Goal: Task Accomplishment & Management: Complete application form

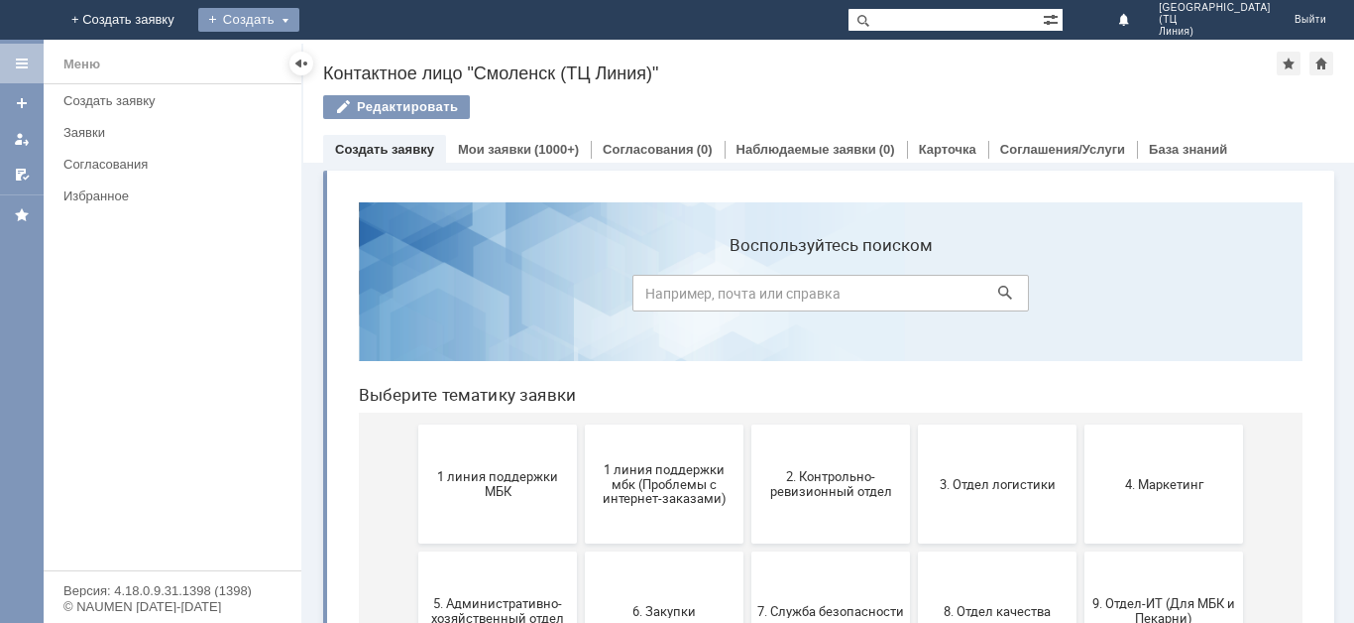
click at [299, 18] on div "Создать" at bounding box center [248, 20] width 101 height 24
click at [353, 58] on link "Заявка" at bounding box center [277, 60] width 151 height 24
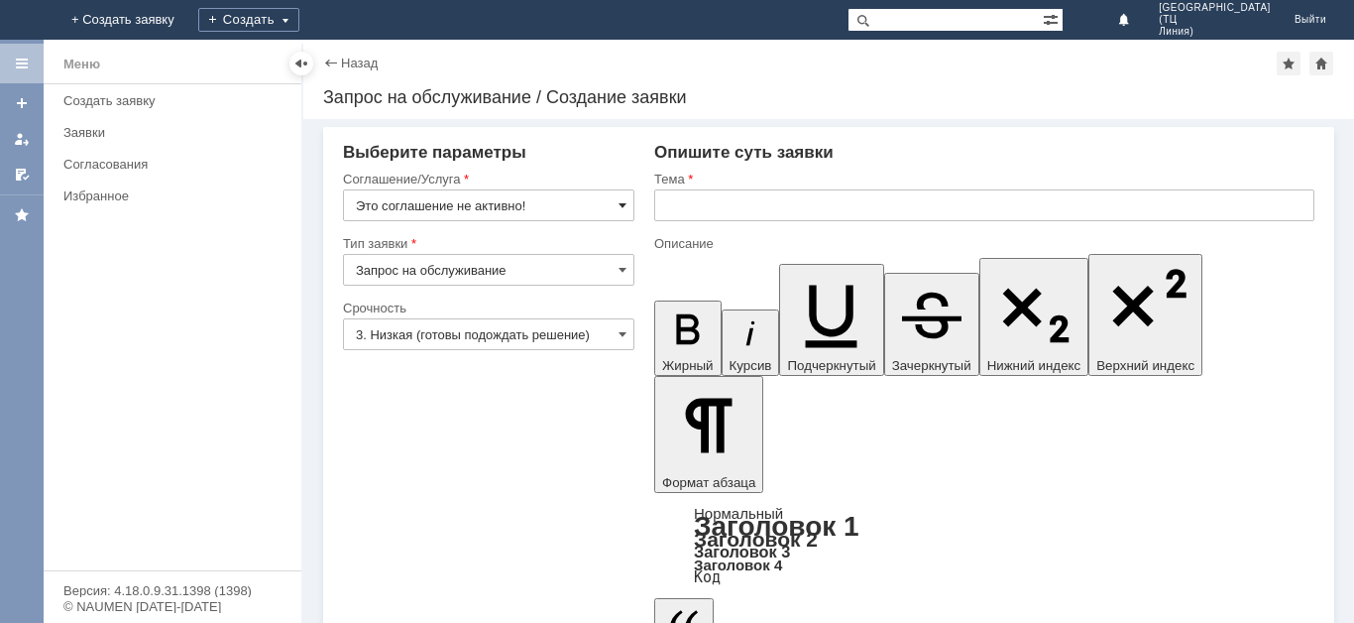
click at [621, 200] on span at bounding box center [623, 205] width 8 height 16
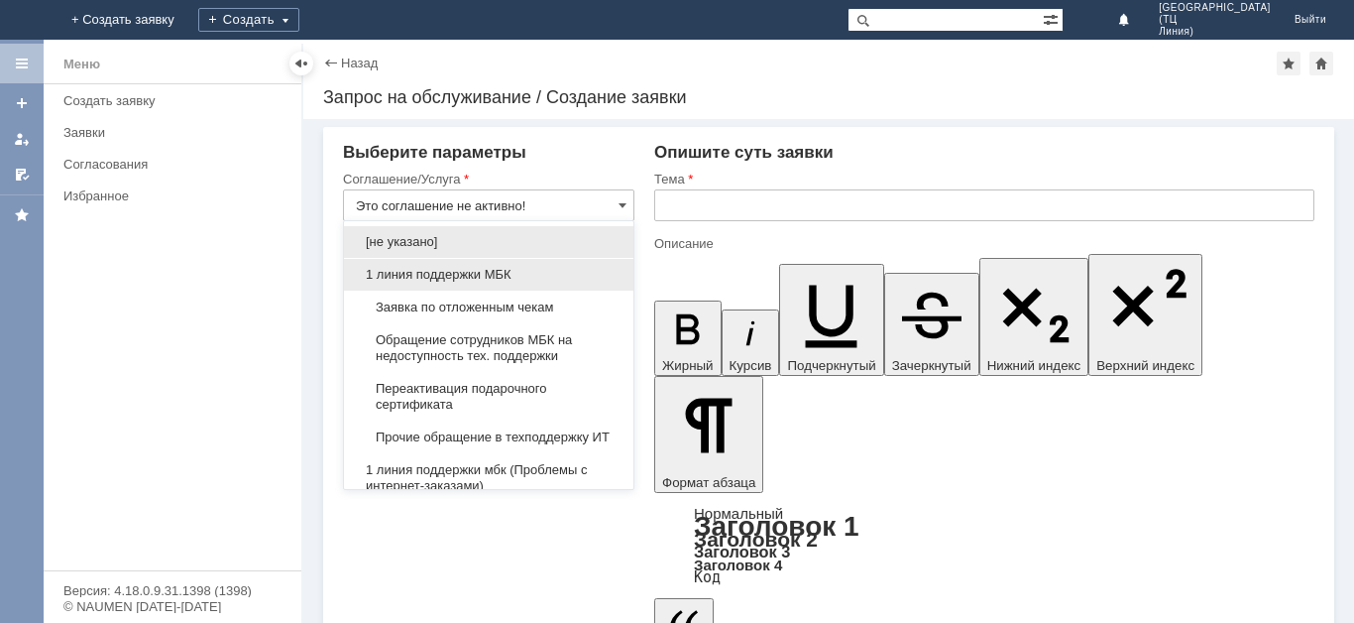
click at [513, 275] on span "1 линия поддержки МБК" at bounding box center [489, 275] width 266 height 16
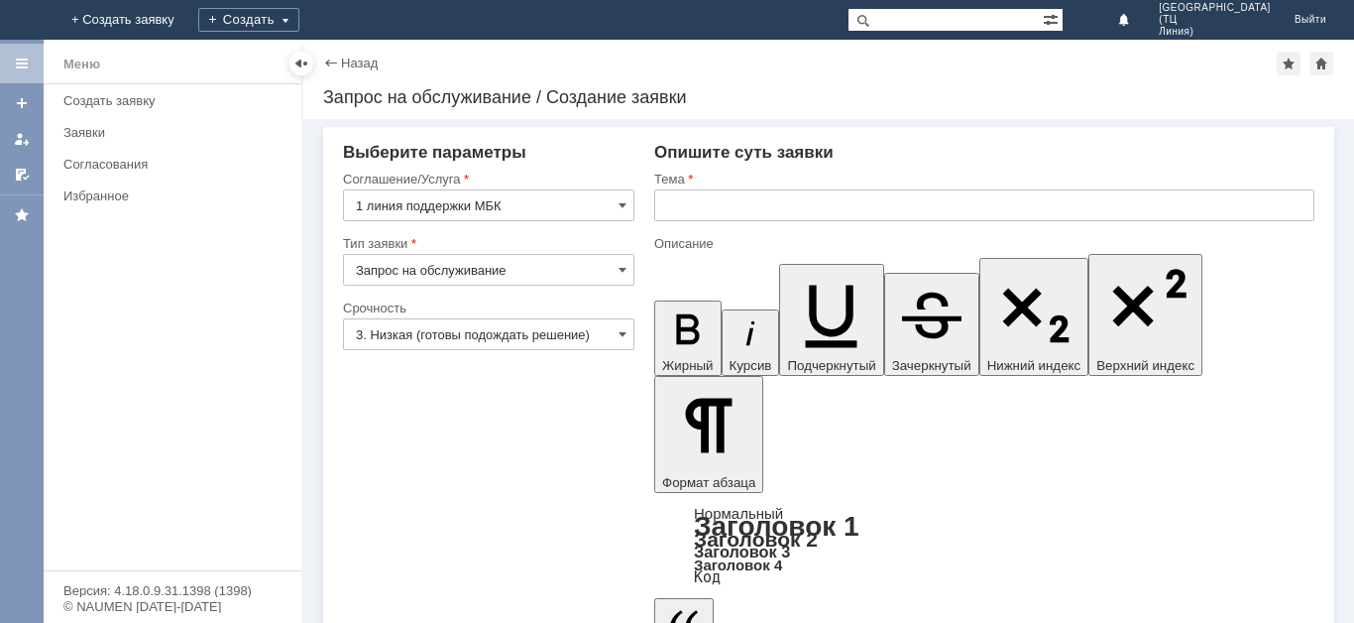
type input "1 линия поддержки МБК"
click at [627, 268] on span at bounding box center [623, 270] width 8 height 16
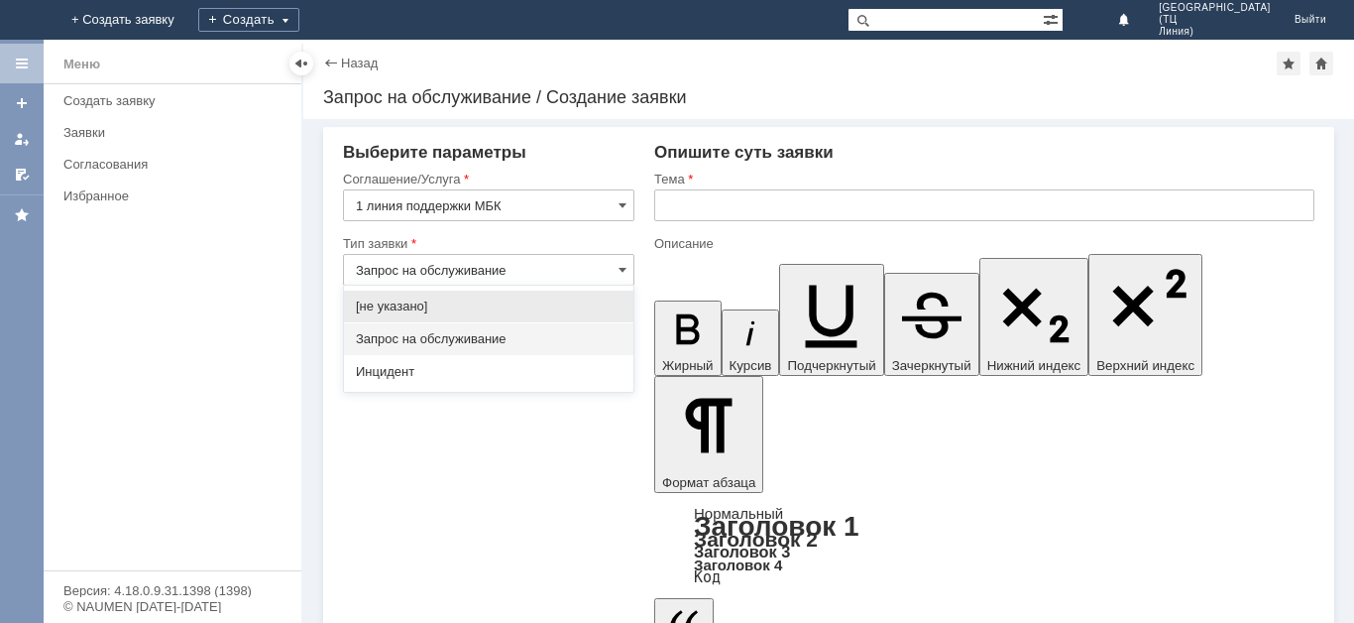
click at [566, 346] on span "Запрос на обслуживание" at bounding box center [489, 339] width 266 height 16
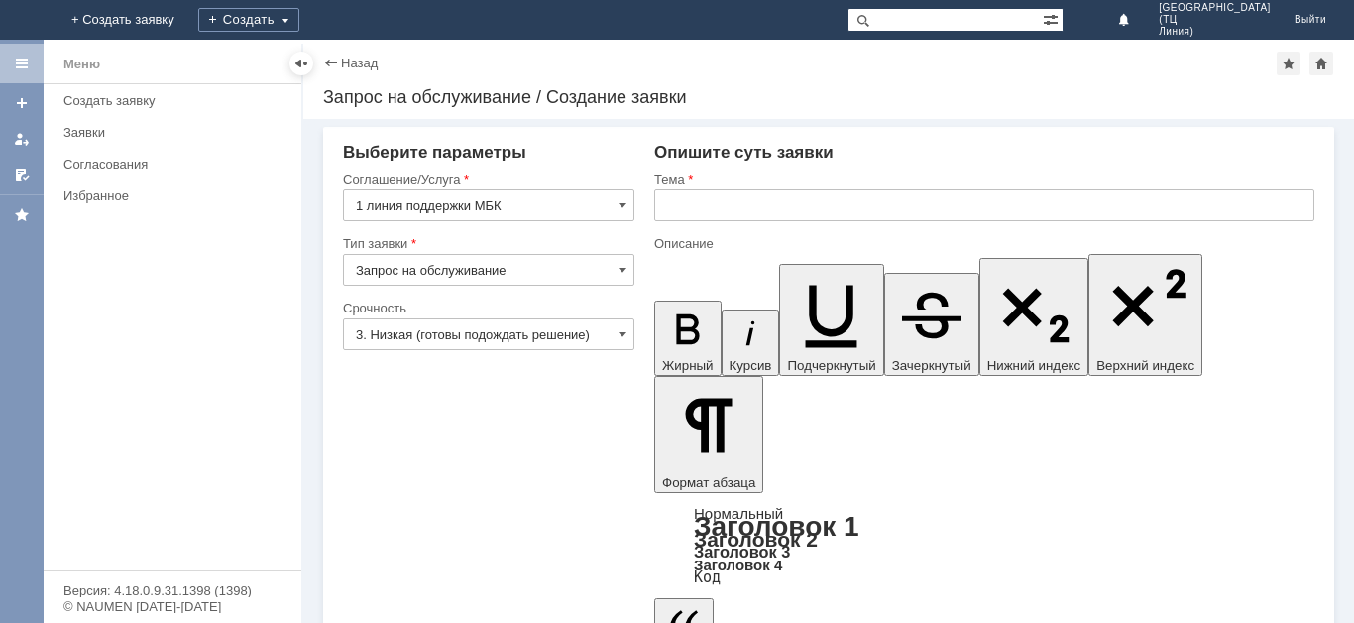
type input "Запрос на обслуживание"
click at [615, 333] on input "3. Низкая (готовы подождать решение)" at bounding box center [488, 334] width 291 height 32
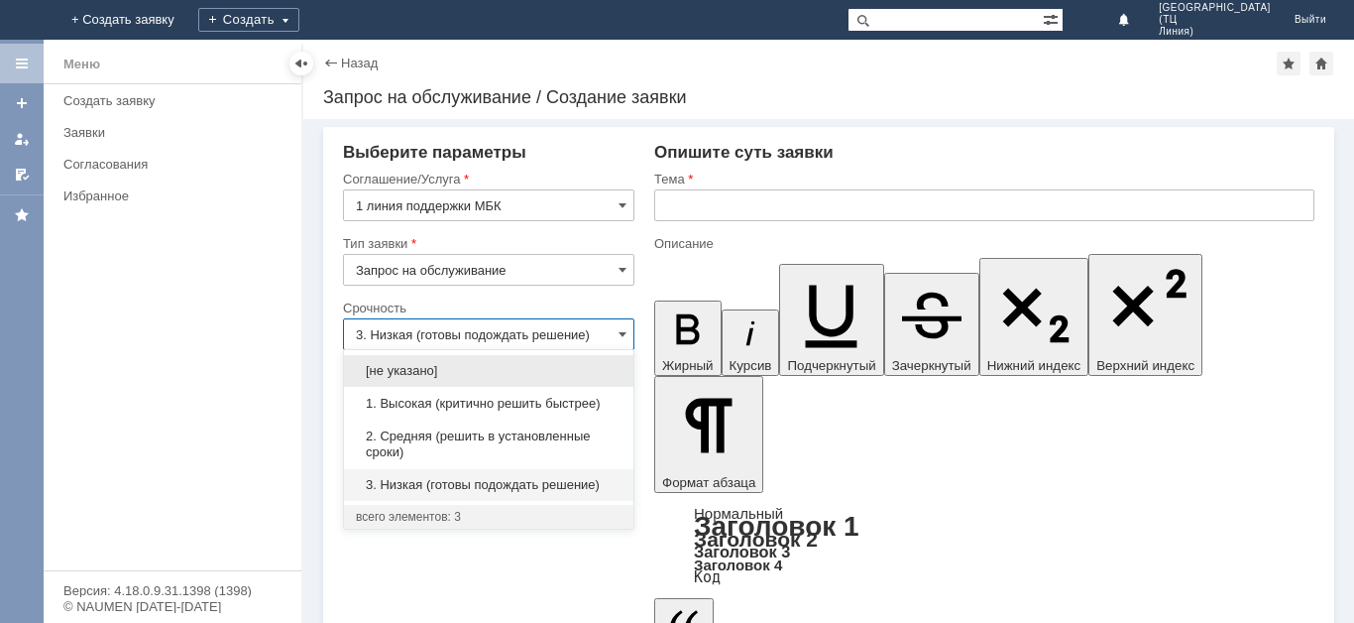
drag, startPoint x: 528, startPoint y: 413, endPoint x: 546, endPoint y: 398, distance: 23.9
click at [528, 412] on div "1. Высокая (критично решить быстрее)" at bounding box center [489, 404] width 290 height 32
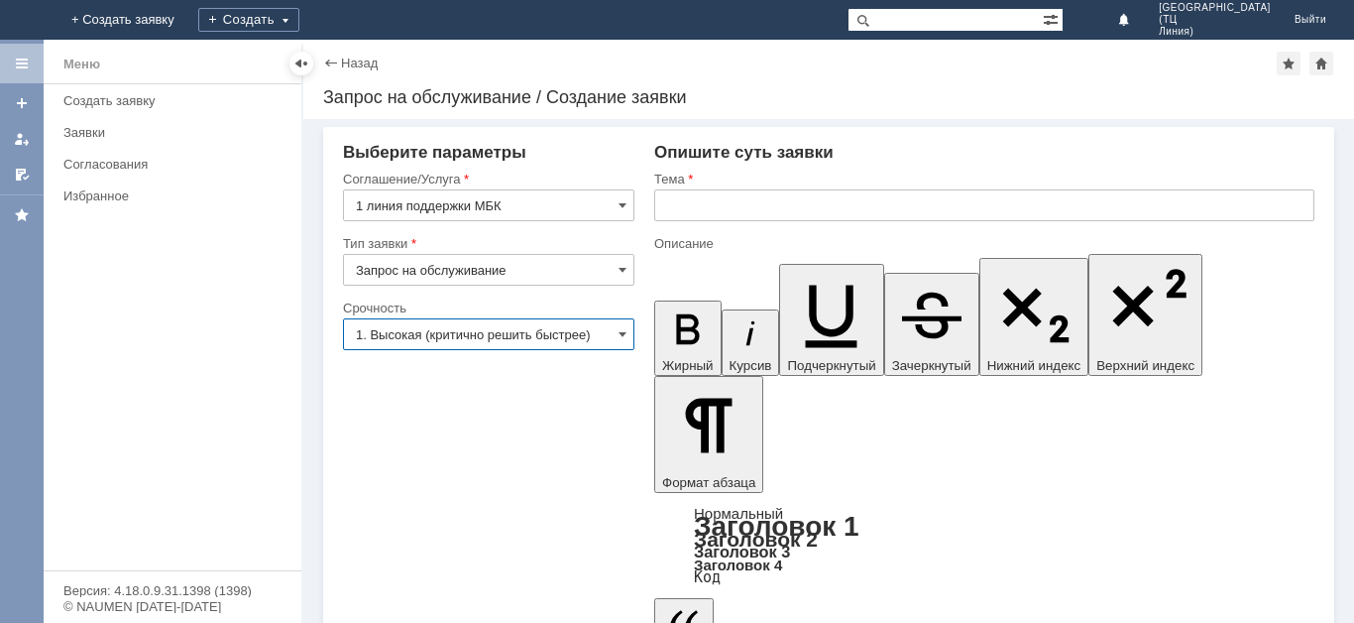
type input "1. Высокая (критично решить быстрее)"
drag, startPoint x: 722, startPoint y: 198, endPoint x: 674, endPoint y: 291, distance: 103.8
click at [721, 198] on input "text" at bounding box center [984, 205] width 660 height 32
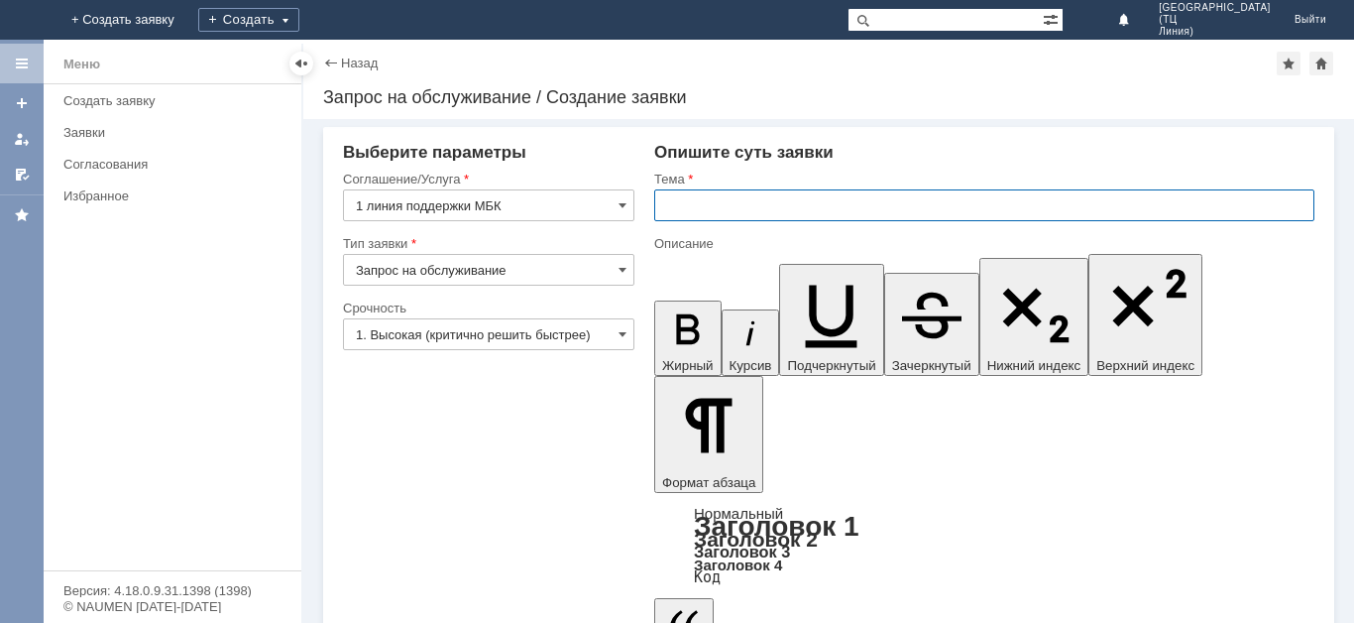
type input "Е"
type input "Электронная почта"
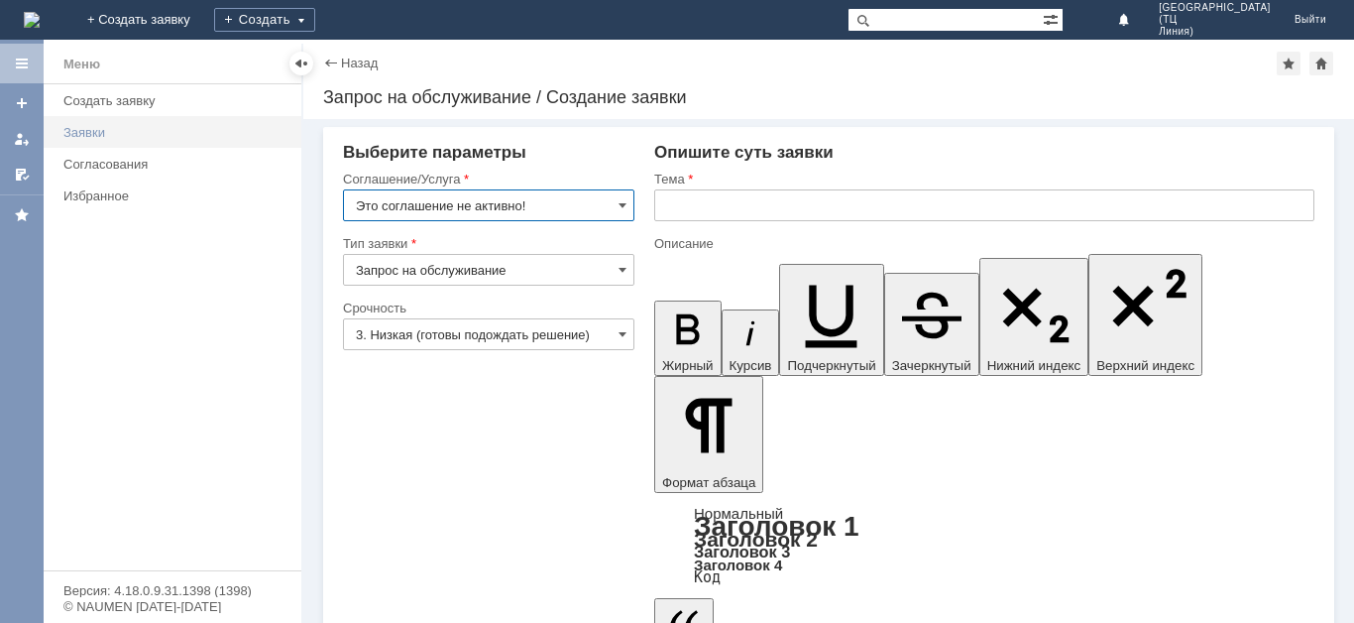
click at [102, 139] on div "Заявки" at bounding box center [176, 132] width 226 height 15
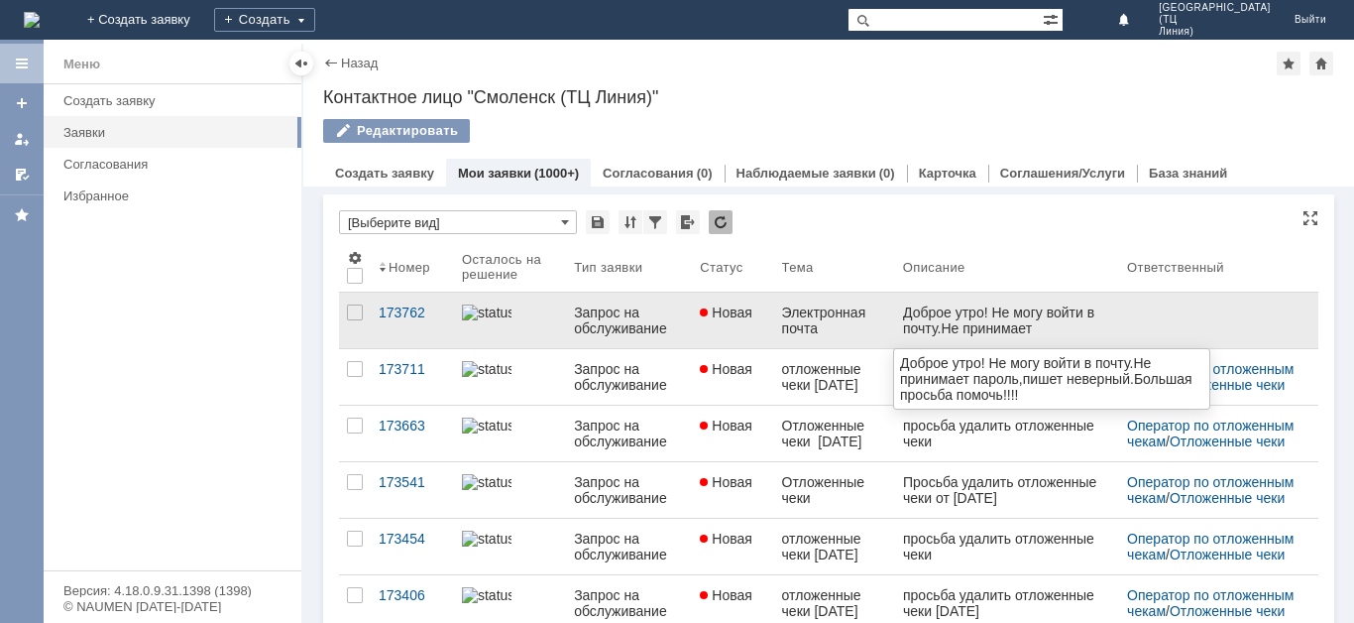
click at [1065, 307] on div "Доброе утро! Не могу войти в почту.Не принимает пароль,пишет неверный.Большая п…" at bounding box center [1006, 343] width 208 height 79
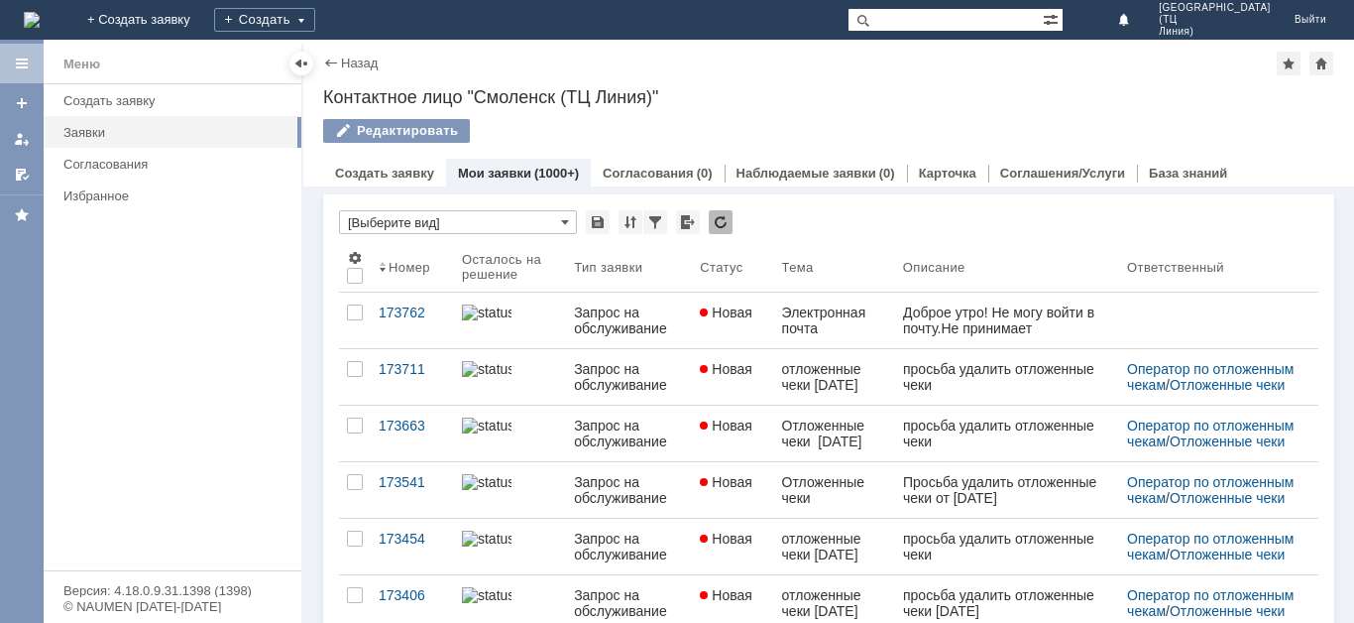
drag, startPoint x: 405, startPoint y: 324, endPoint x: 385, endPoint y: 307, distance: 26.0
click at [405, 322] on link "173762" at bounding box center [412, 320] width 83 height 56
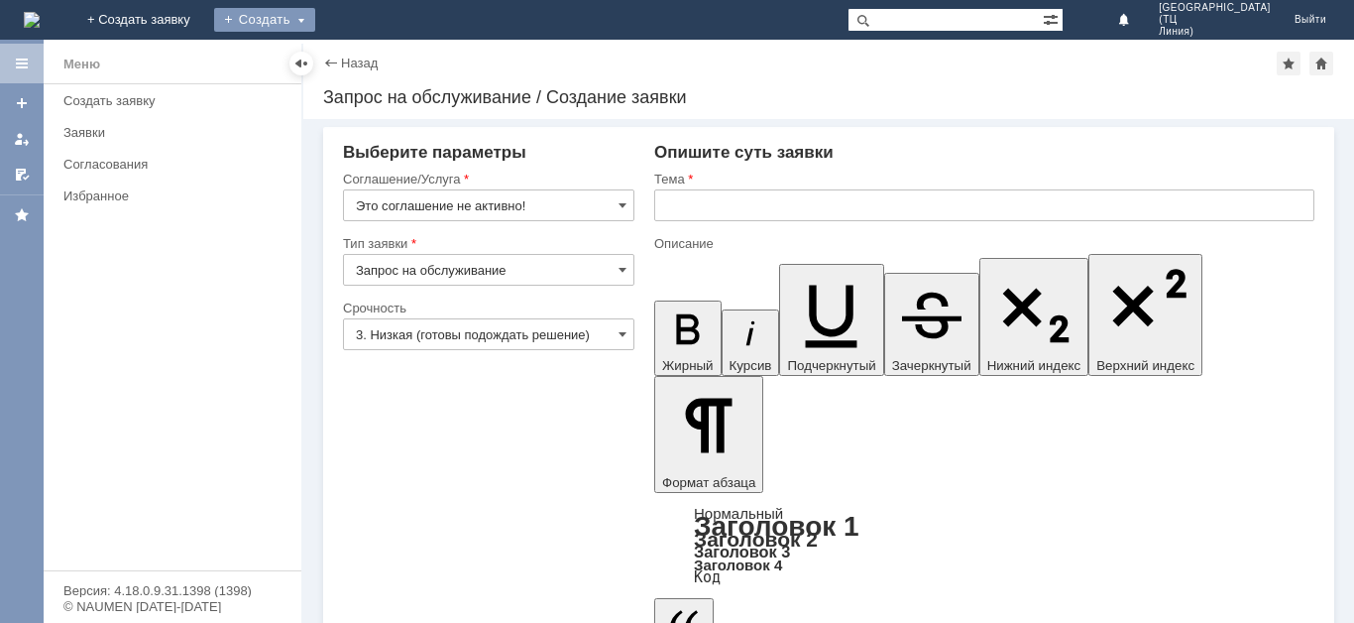
click at [315, 31] on div "Создать" at bounding box center [264, 20] width 101 height 24
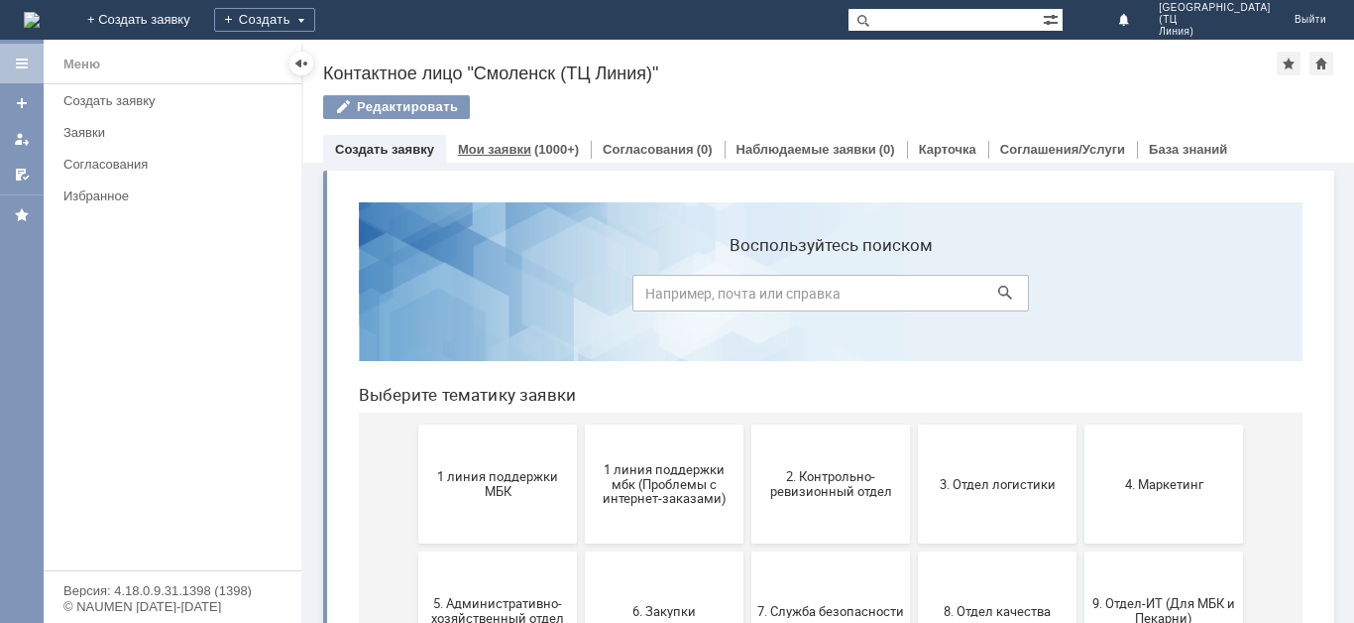
click at [507, 145] on link "Мои заявки" at bounding box center [494, 149] width 73 height 15
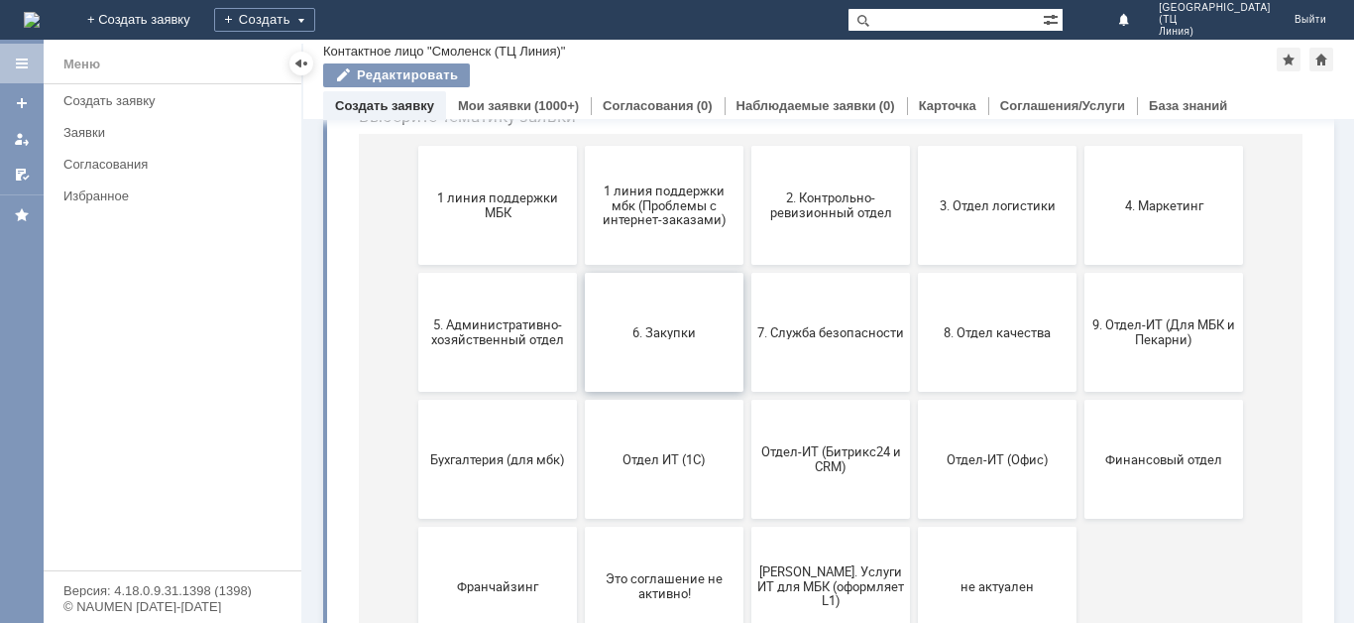
scroll to position [213, 0]
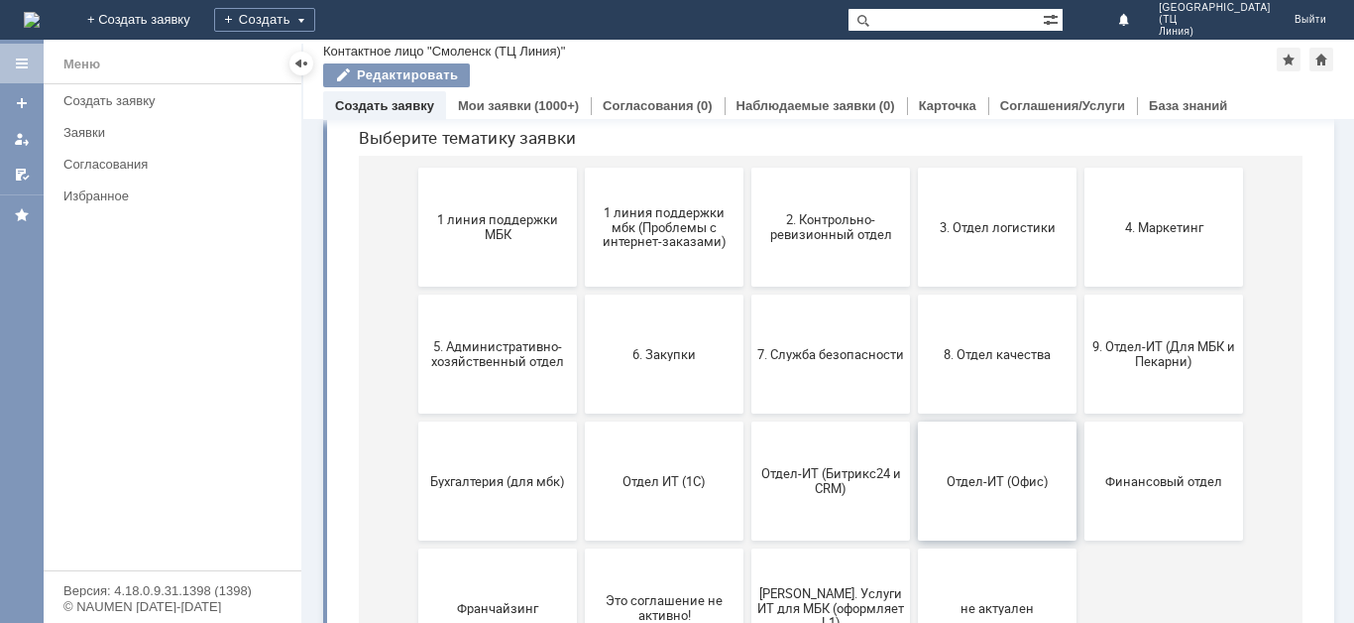
drag, startPoint x: 977, startPoint y: 489, endPoint x: 1317, endPoint y: 419, distance: 347.1
click at [977, 489] on button "Отдел-ИТ (Офис)" at bounding box center [997, 480] width 159 height 119
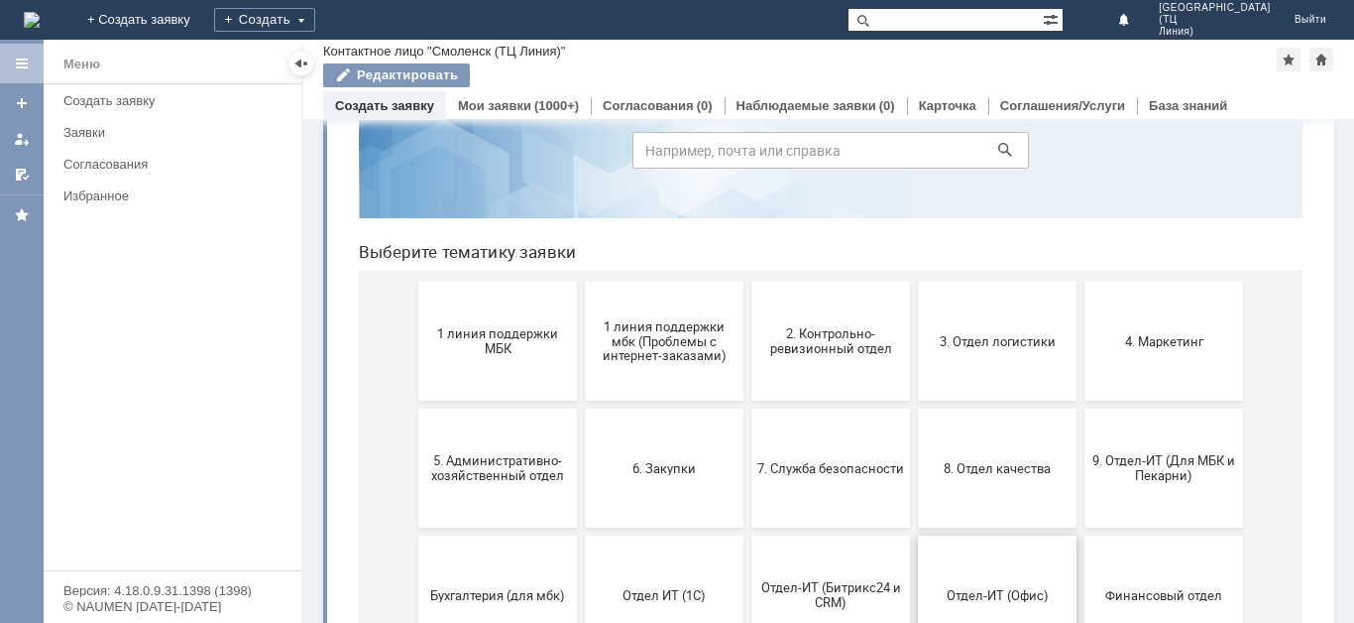
scroll to position [297, 0]
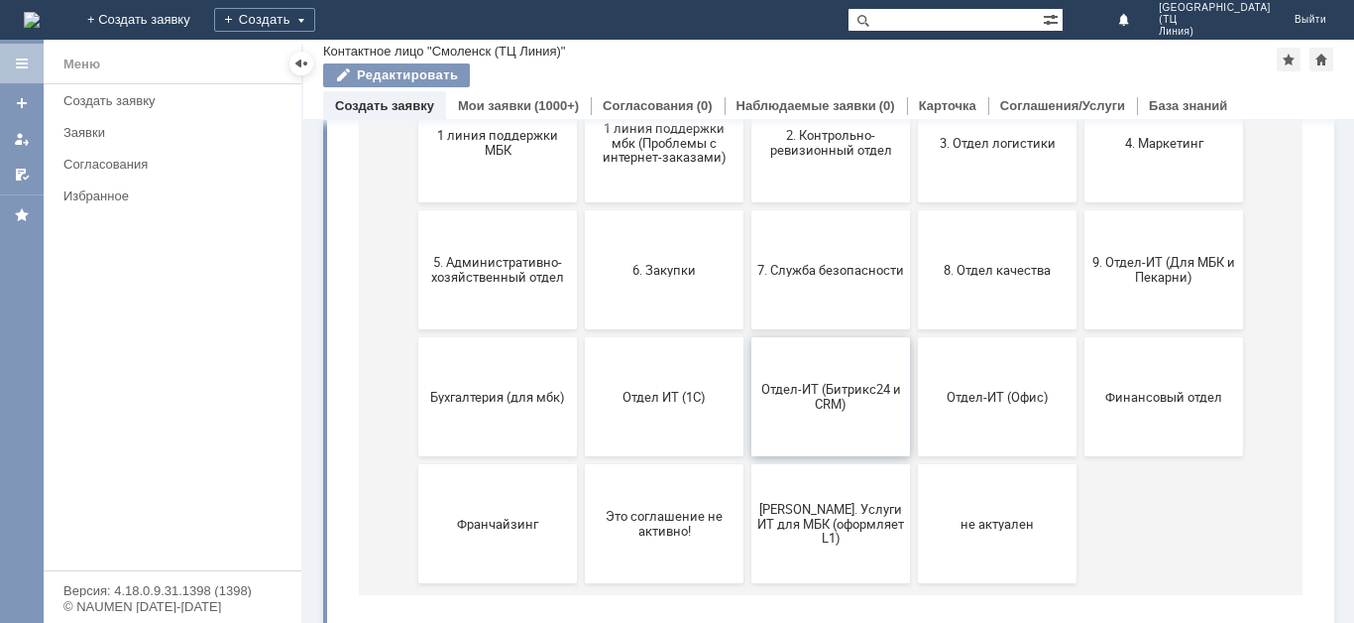
click at [862, 392] on span "Отдел-ИТ (Битрикс24 и CRM)" at bounding box center [830, 397] width 147 height 30
click at [516, 398] on span "Бухгалтерия (для мбк)" at bounding box center [497, 396] width 147 height 15
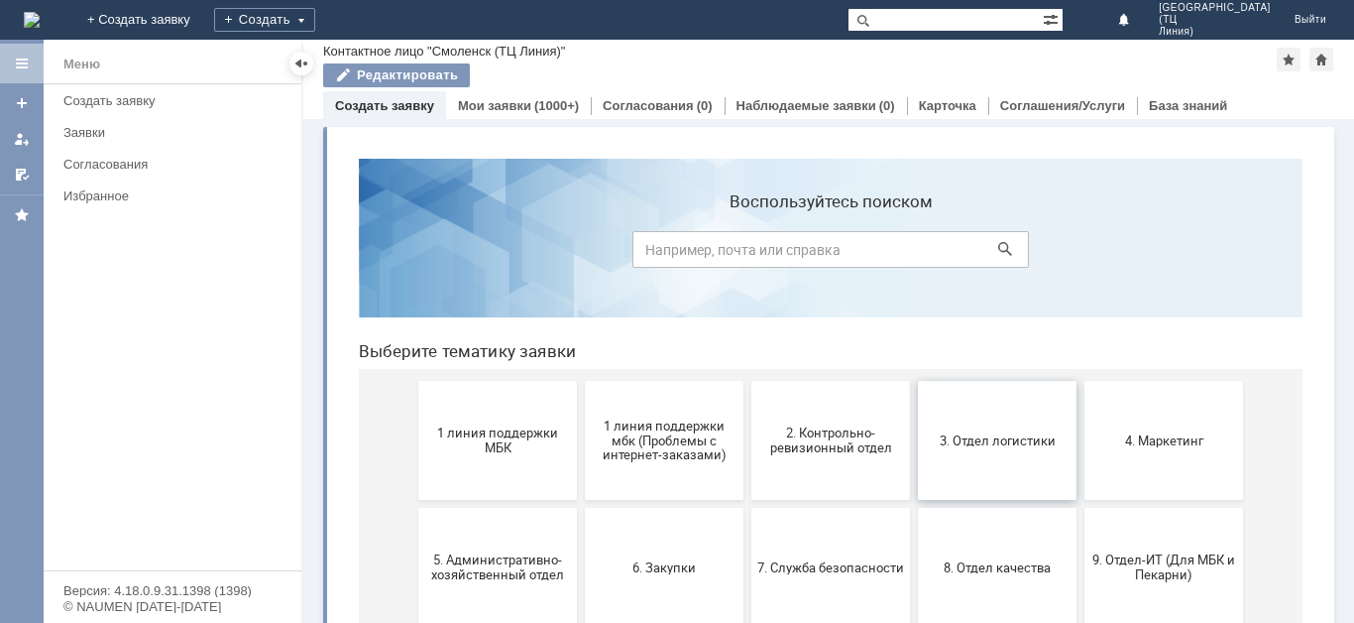
scroll to position [99, 0]
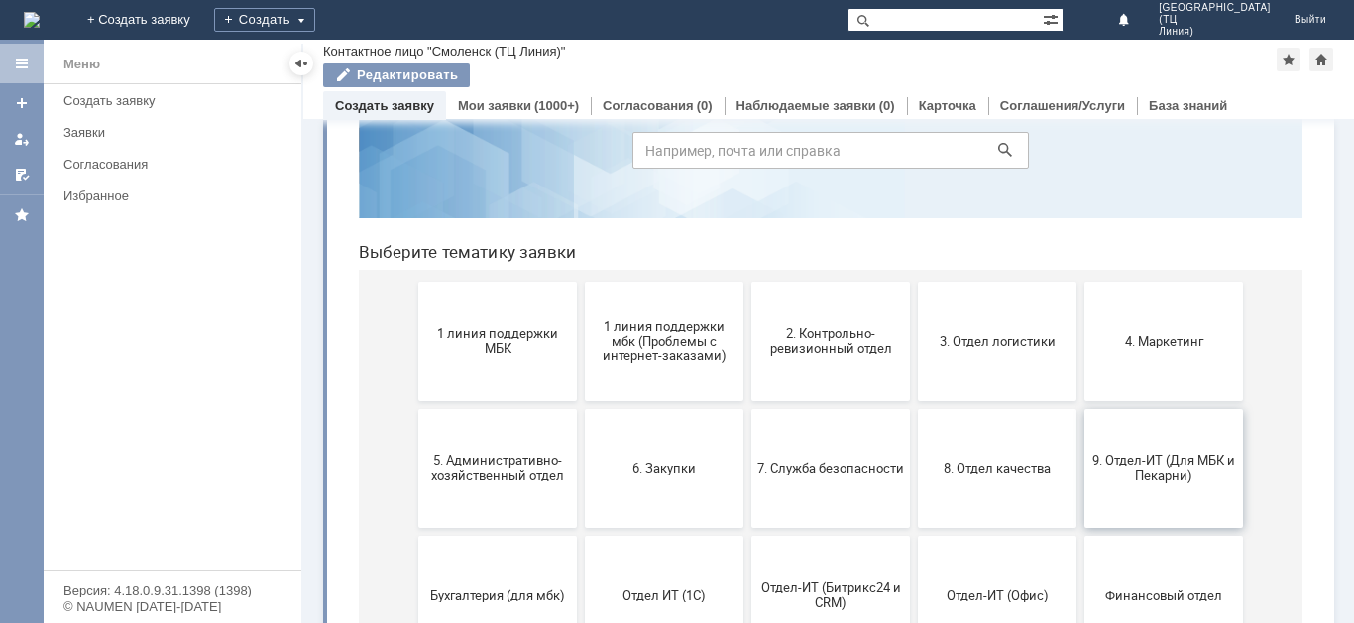
click at [1119, 455] on span "9. Отдел-ИТ (Для МБК и Пекарни)" at bounding box center [1164, 468] width 147 height 30
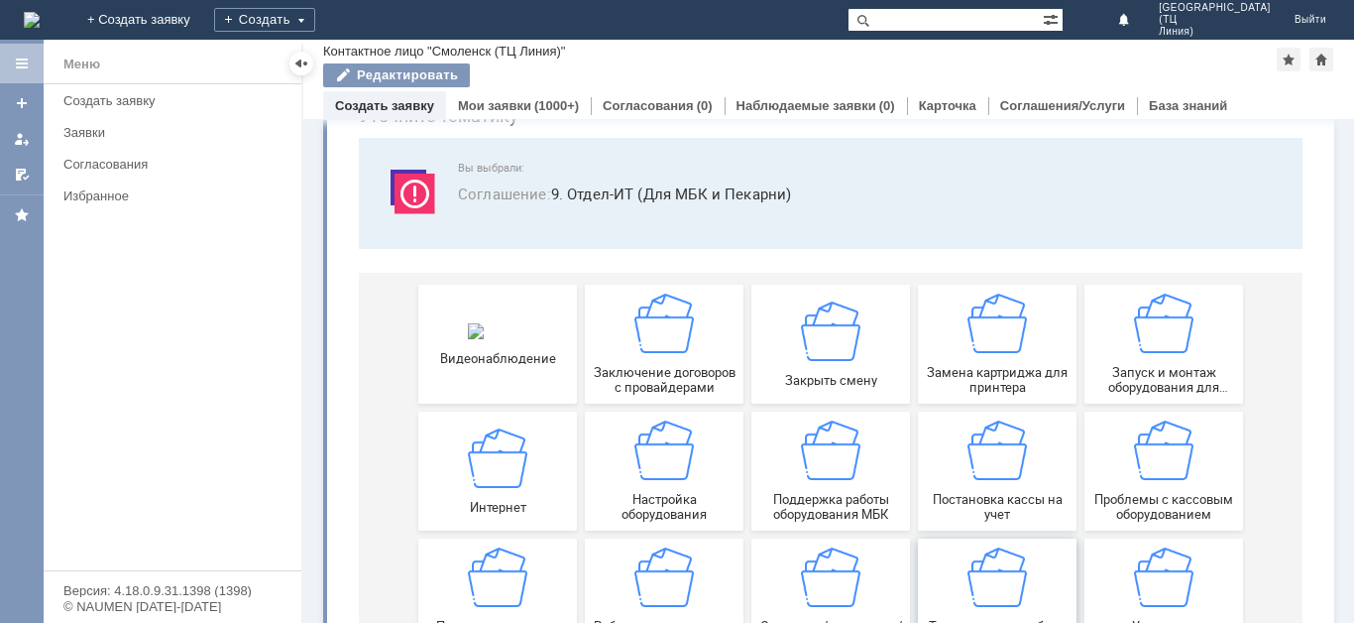
scroll to position [188, 0]
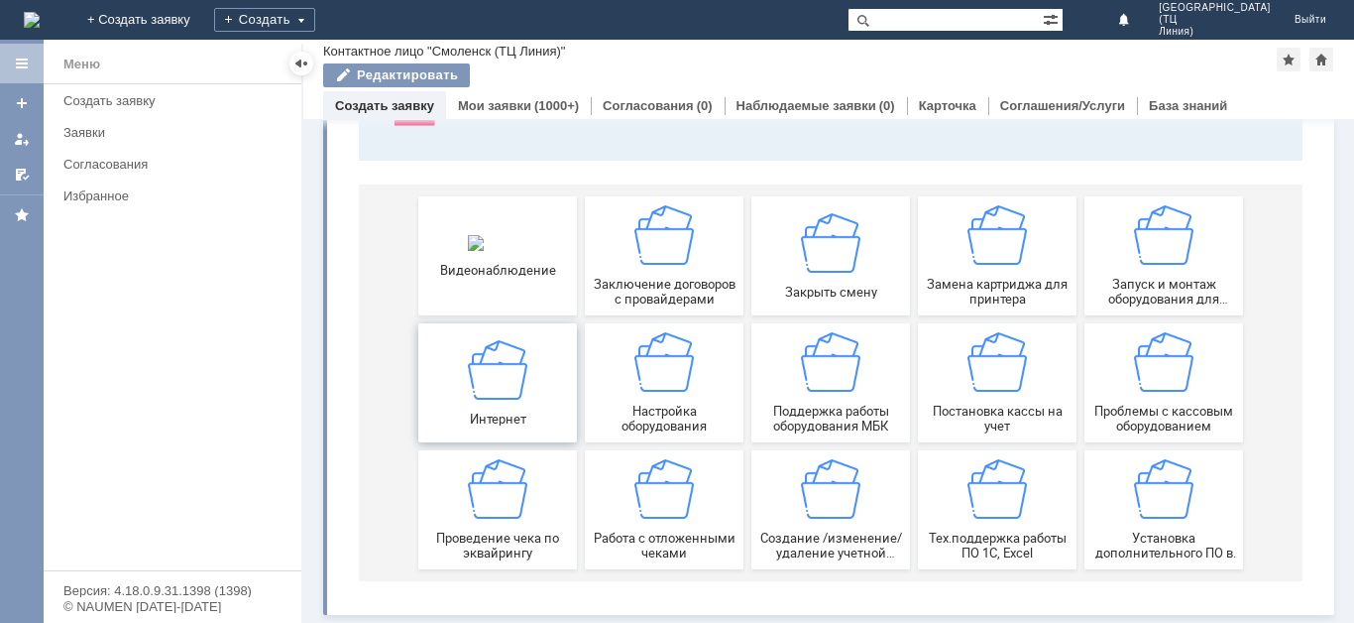
click at [510, 387] on img at bounding box center [497, 368] width 59 height 59
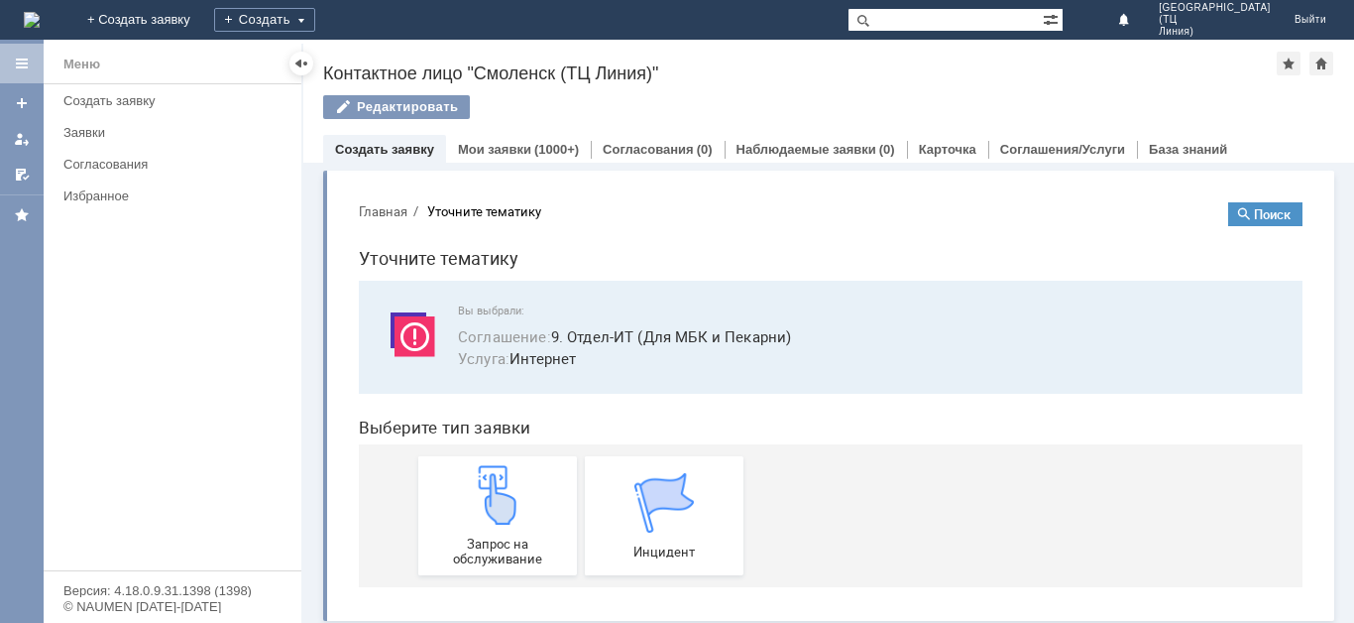
scroll to position [7, 0]
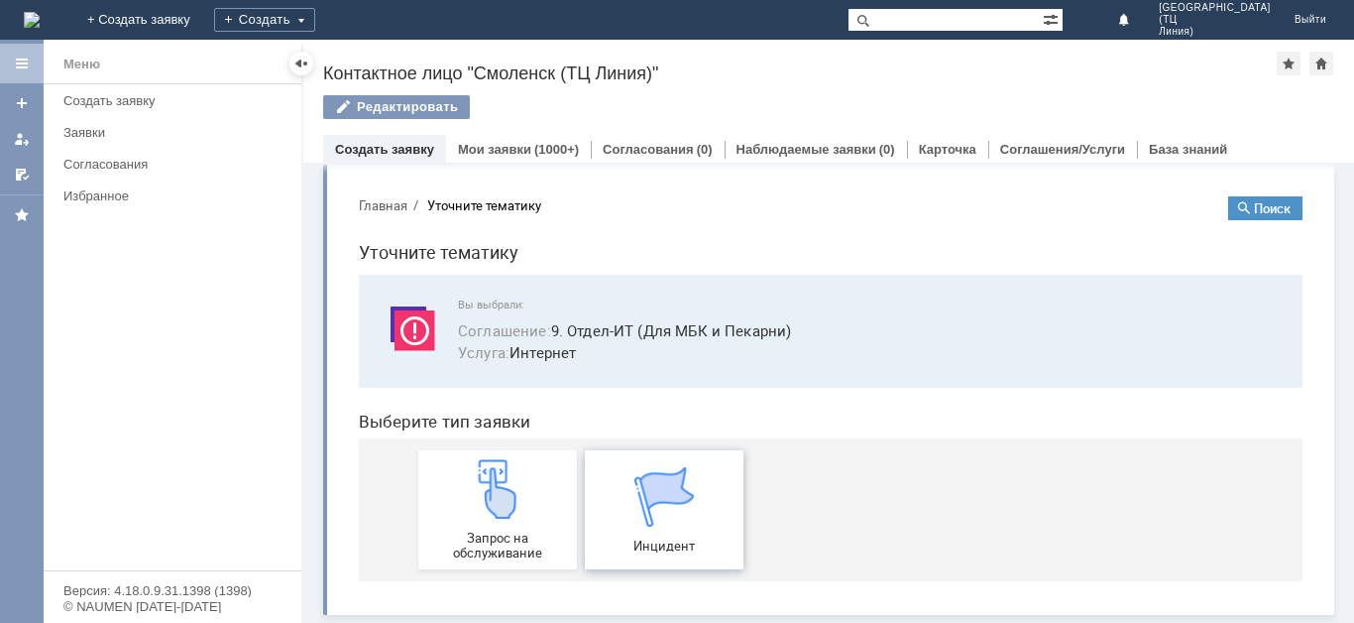
click at [635, 517] on img at bounding box center [664, 496] width 59 height 59
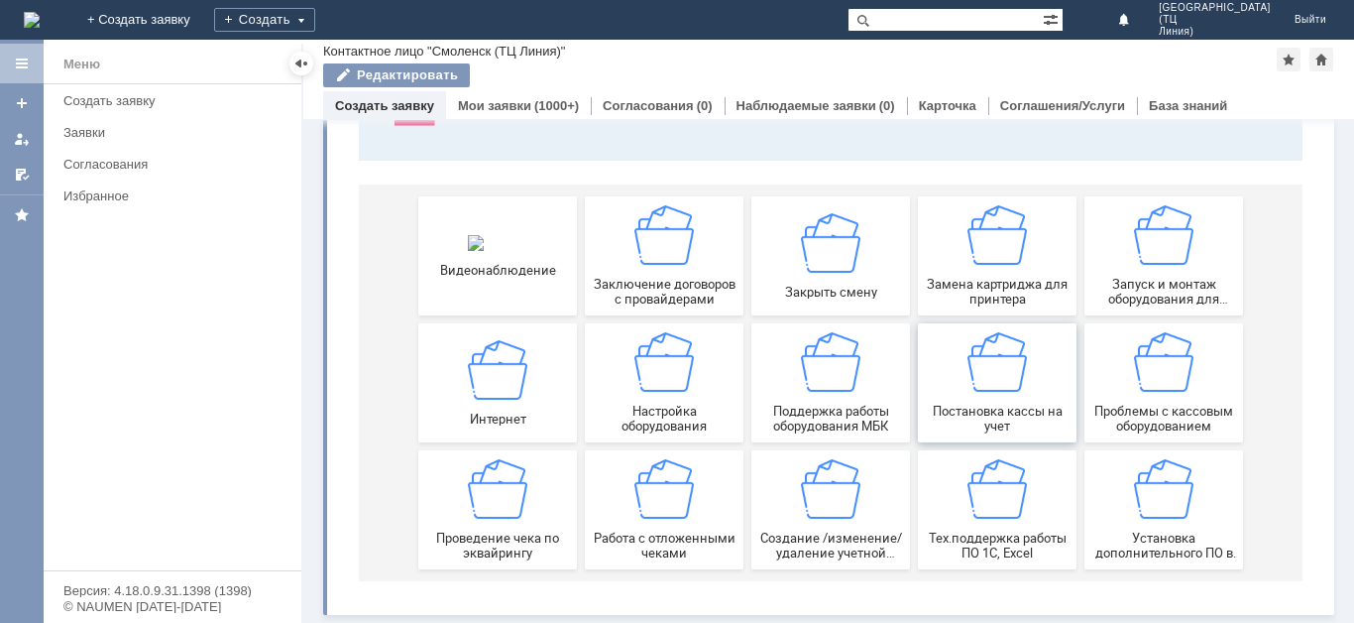
scroll to position [188, 0]
drag, startPoint x: 842, startPoint y: 394, endPoint x: 1183, endPoint y: 348, distance: 344.1
click at [842, 394] on div "Поддержка работы оборудования МБК" at bounding box center [830, 382] width 147 height 101
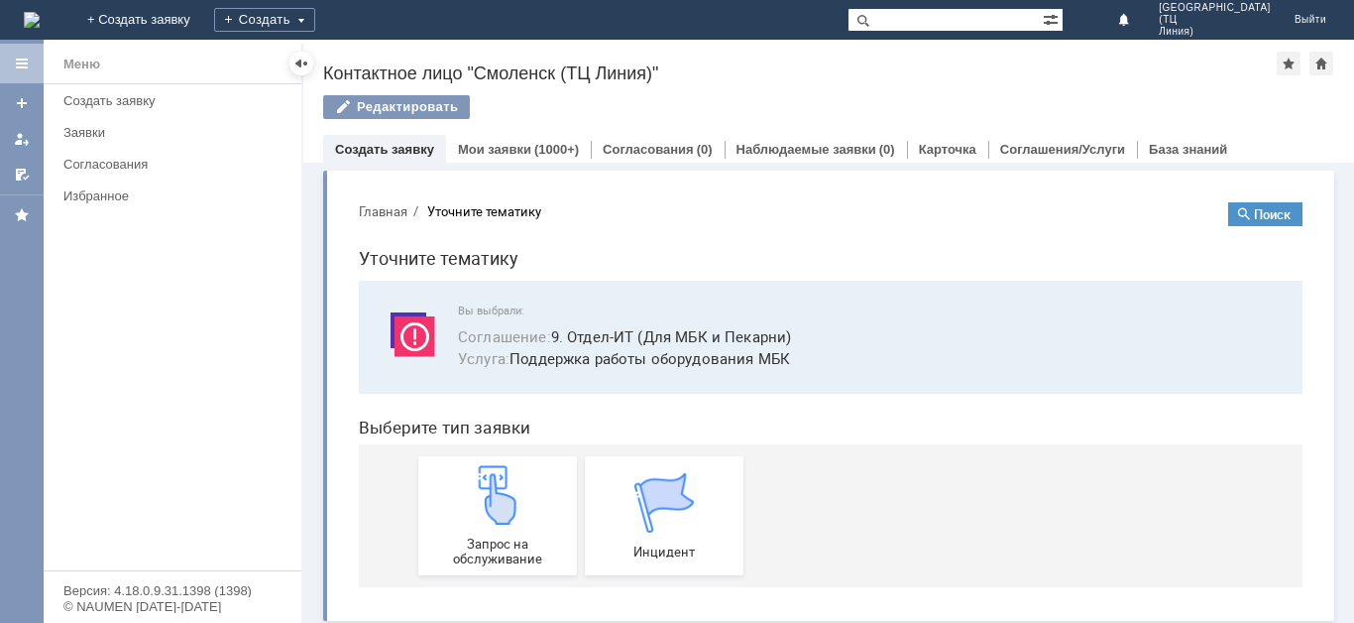
scroll to position [7, 0]
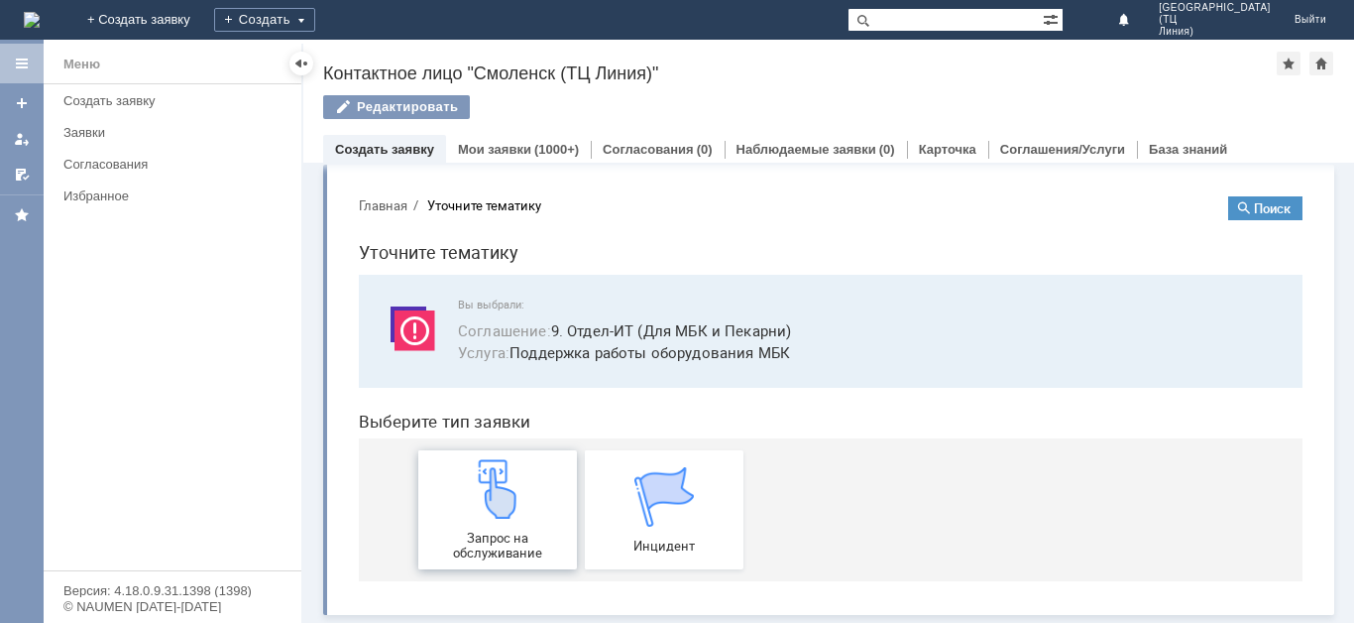
click at [517, 507] on img at bounding box center [497, 488] width 59 height 59
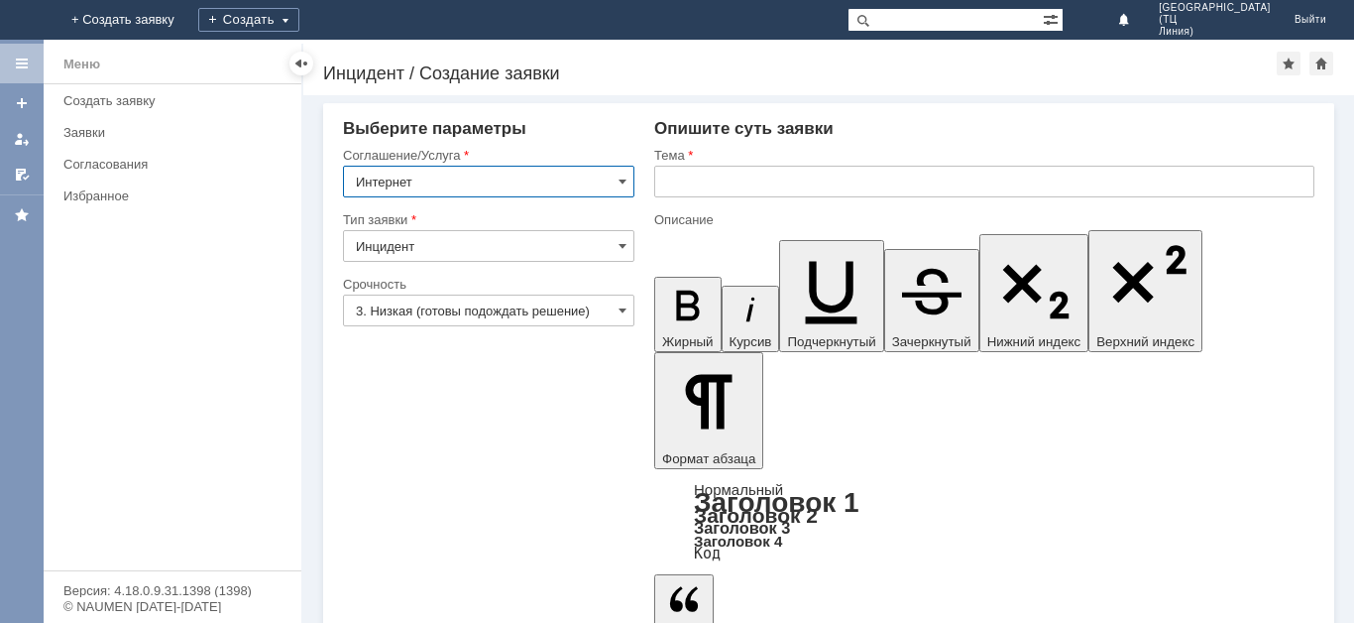
click at [630, 177] on input "Интернет" at bounding box center [488, 182] width 291 height 32
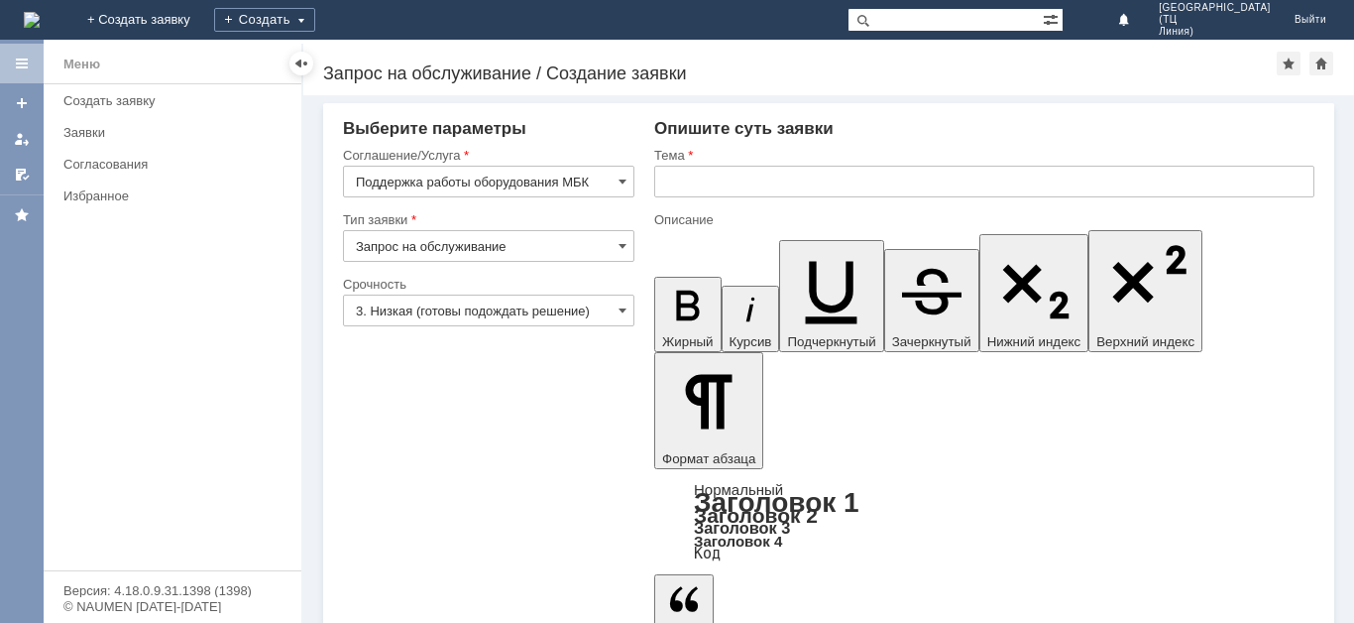
click at [616, 249] on input "Запрос на обслуживание" at bounding box center [488, 246] width 291 height 32
click at [584, 323] on div "Запрос на обслуживание" at bounding box center [489, 315] width 290 height 32
type input "Запрос на обслуживание"
click at [613, 308] on input "3. Низкая (готовы подождать решение)" at bounding box center [488, 310] width 291 height 32
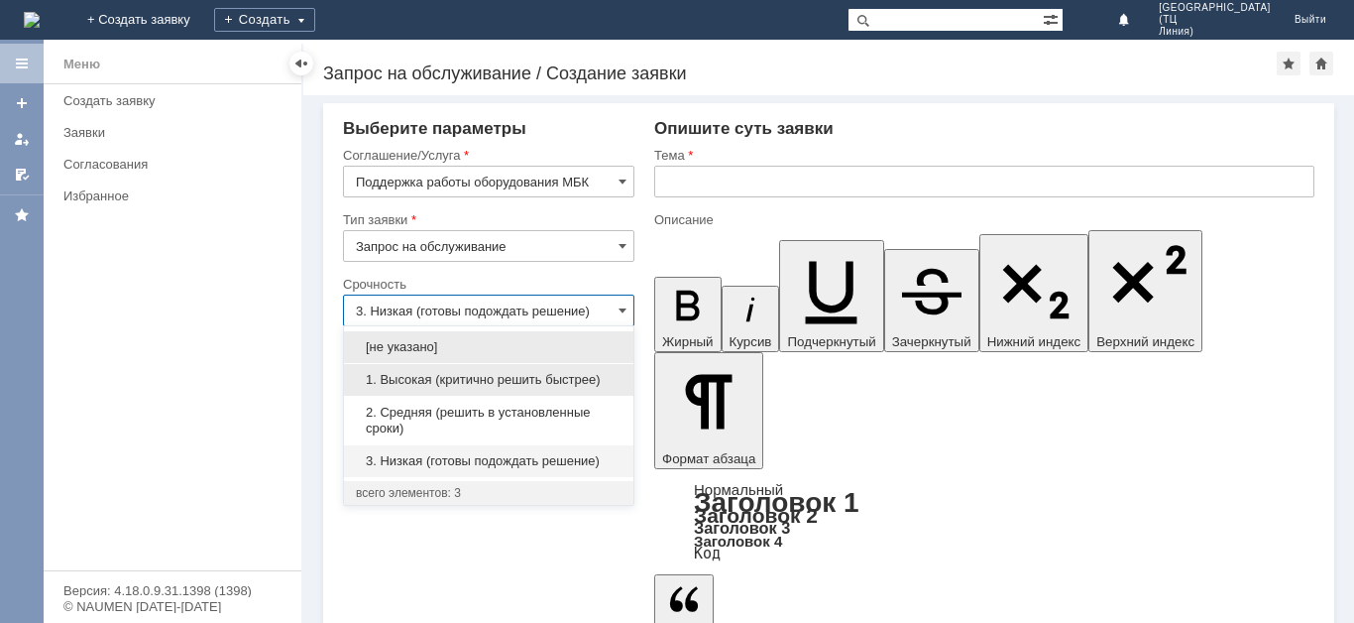
click at [538, 379] on span "1. Высокая (критично решить быстрее)" at bounding box center [489, 380] width 266 height 16
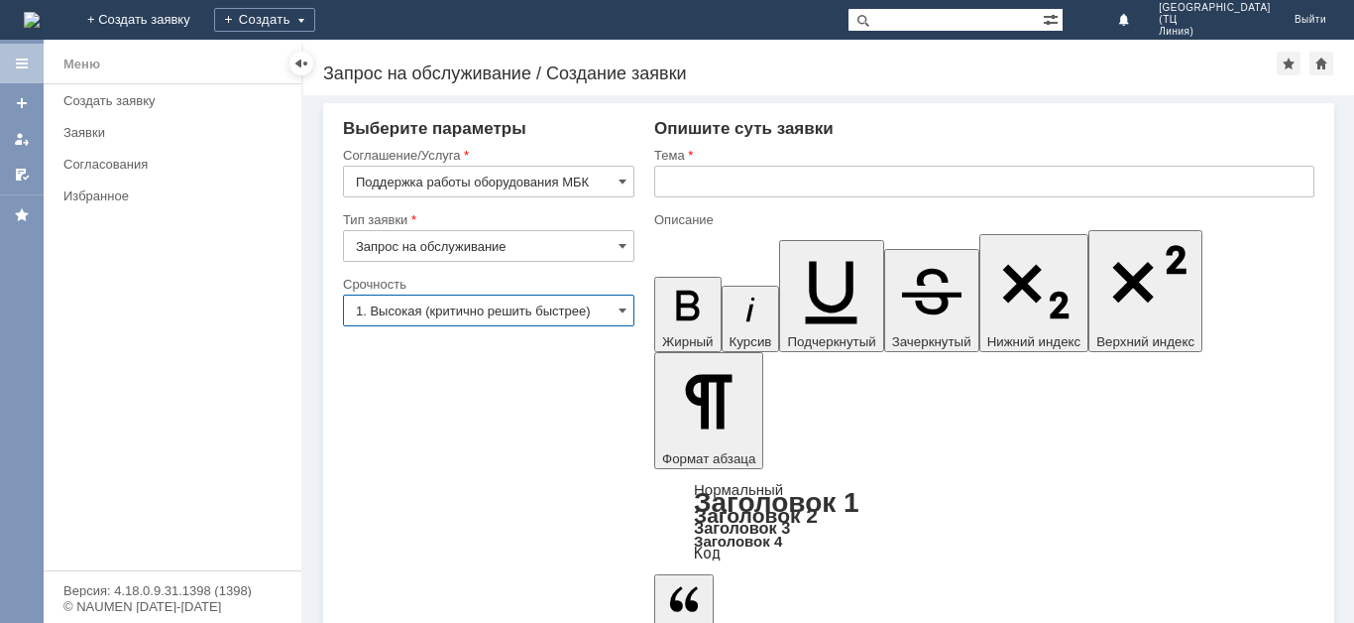
type input "1. Высокая (критично решить быстрее)"
click at [734, 187] on input "text" at bounding box center [984, 182] width 660 height 32
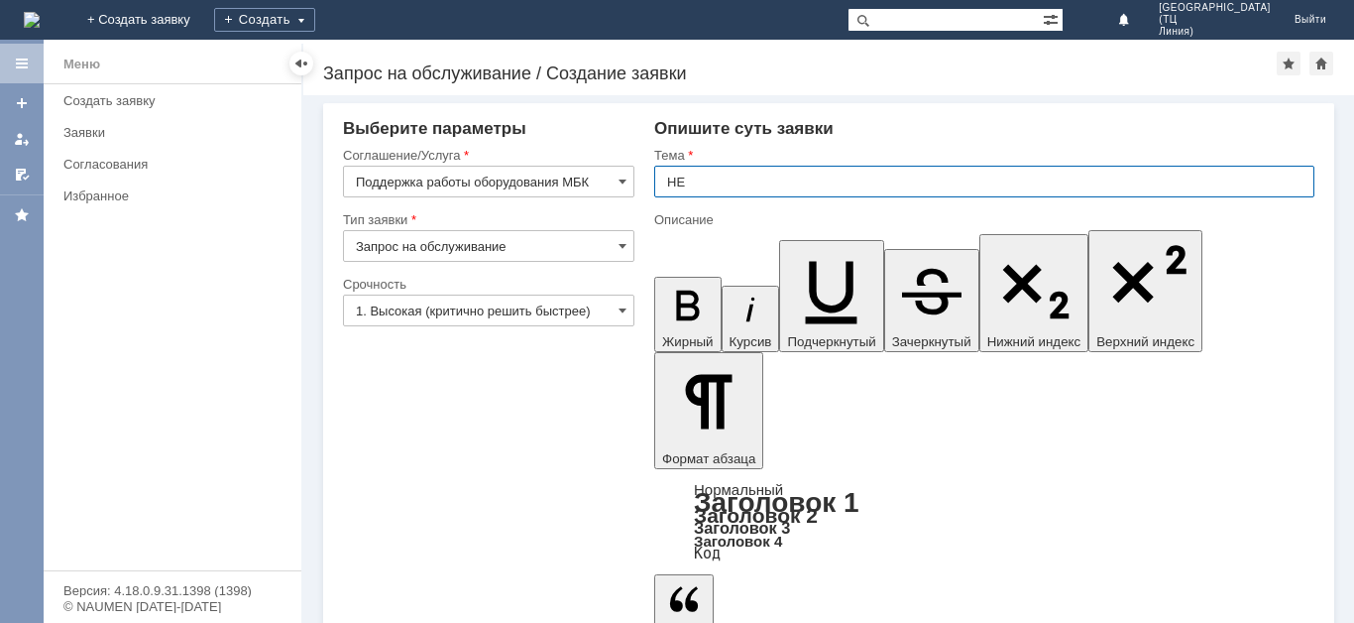
type input "Н"
type input "Не работает почта"
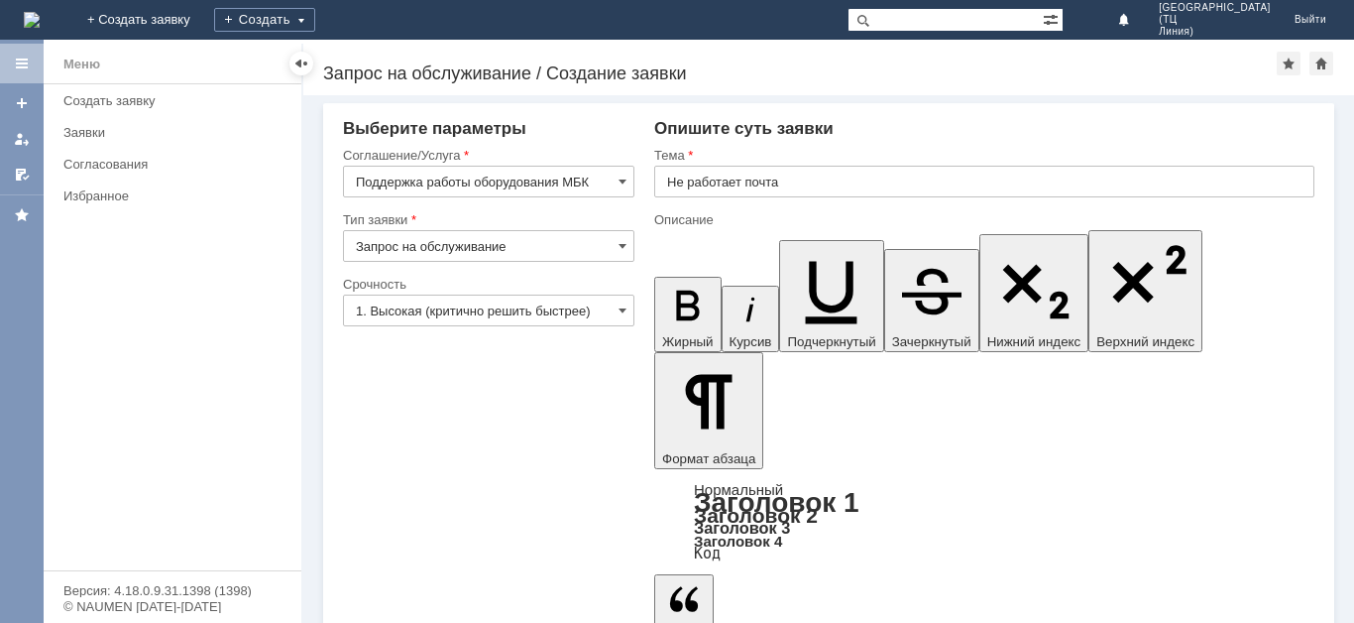
drag, startPoint x: 420, startPoint y: 522, endPoint x: 392, endPoint y: 522, distance: 28.8
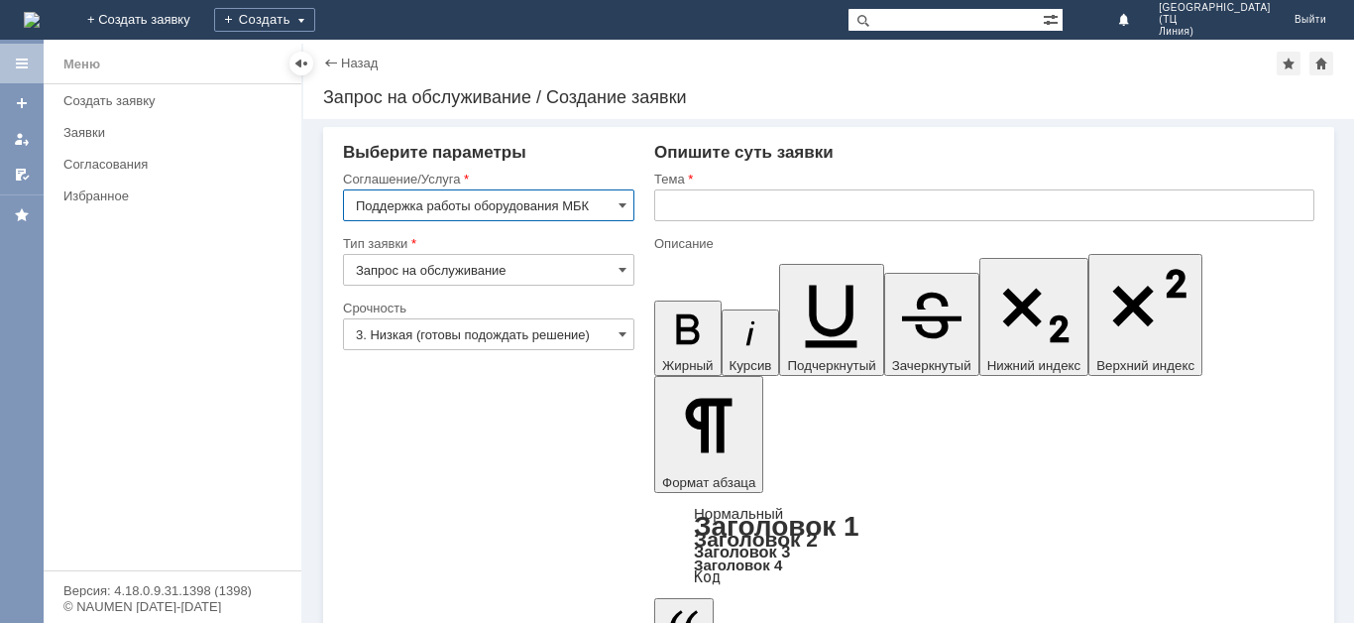
click at [69, 68] on div "Меню" at bounding box center [81, 65] width 37 height 24
click at [96, 131] on div "Заявки" at bounding box center [176, 132] width 226 height 15
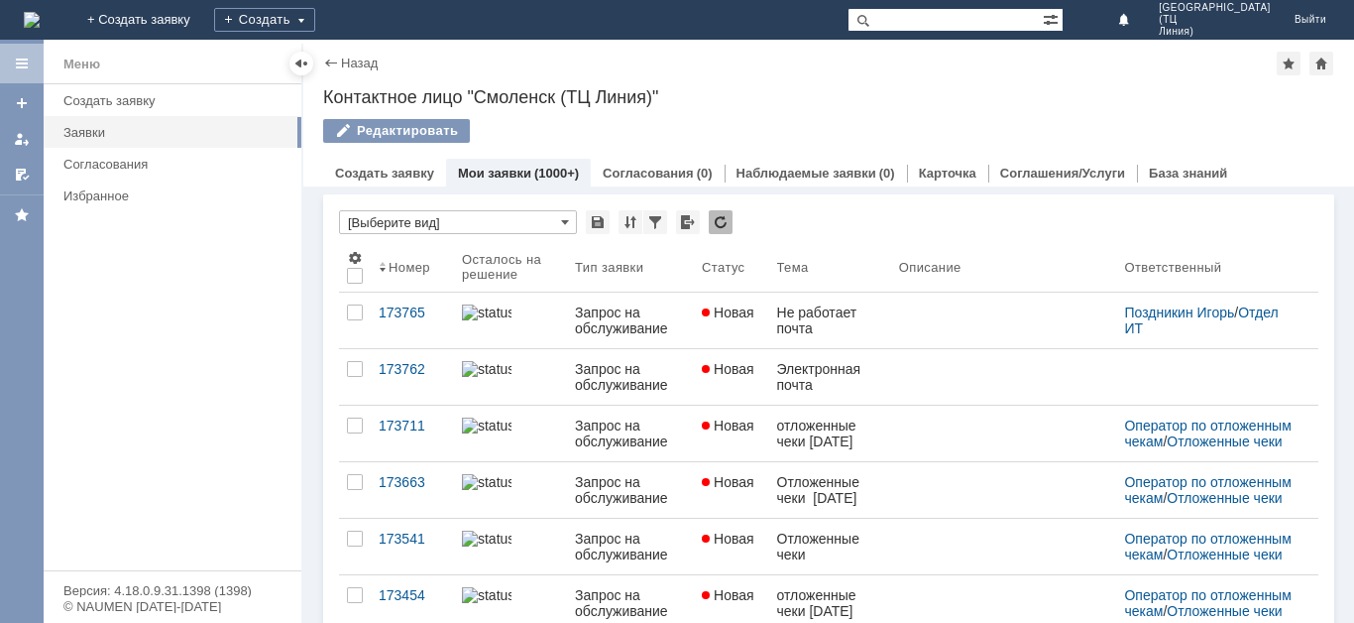
click at [512, 172] on link "Мои заявки" at bounding box center [494, 173] width 73 height 15
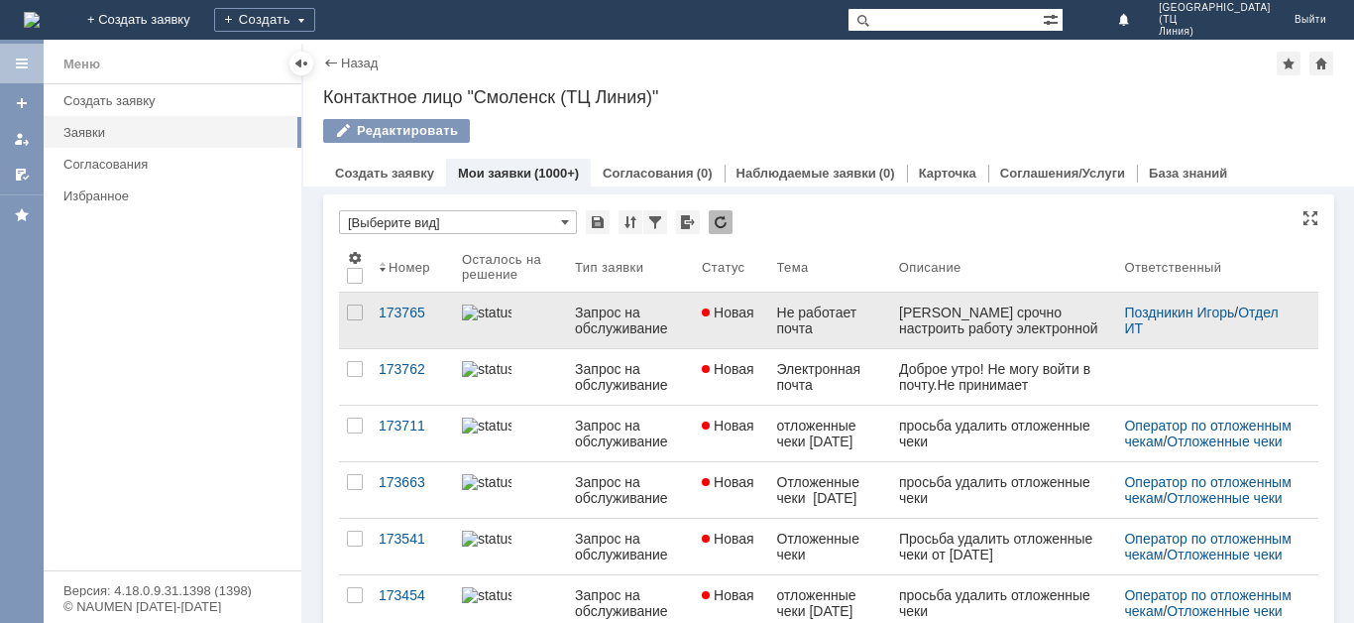
drag, startPoint x: 358, startPoint y: 365, endPoint x: 351, endPoint y: 383, distance: 19.1
click at [357, 367] on div at bounding box center [355, 369] width 16 height 16
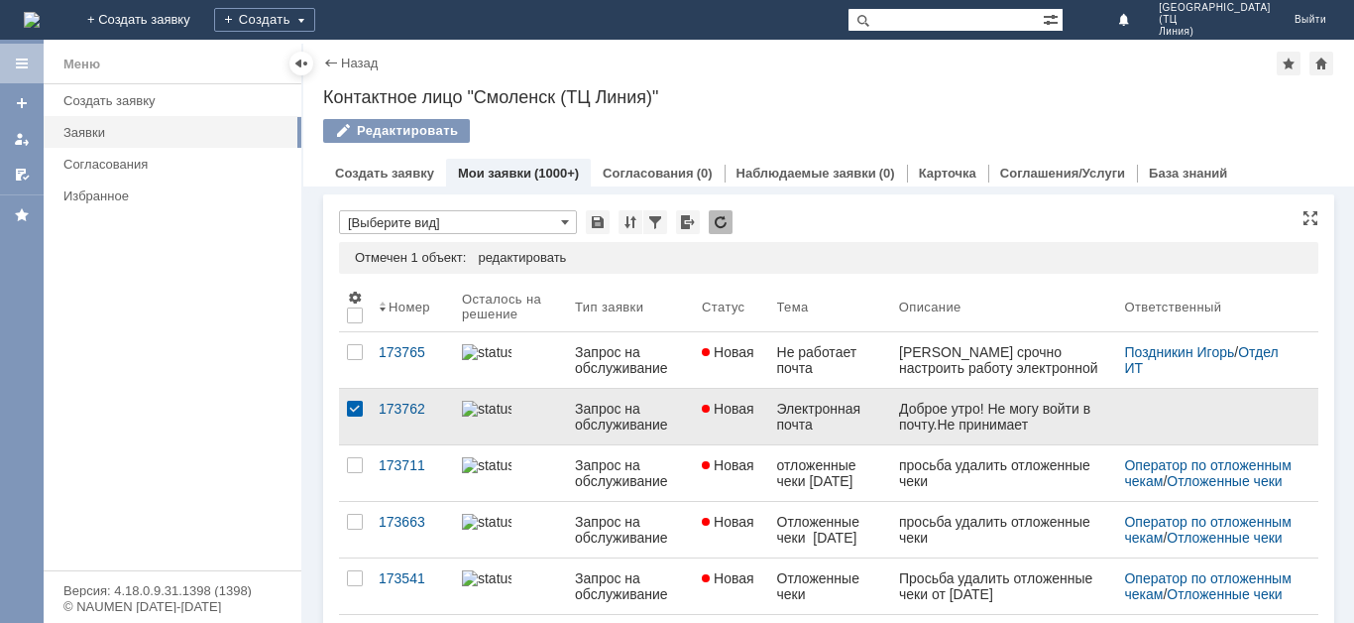
click at [348, 407] on div at bounding box center [355, 409] width 16 height 16
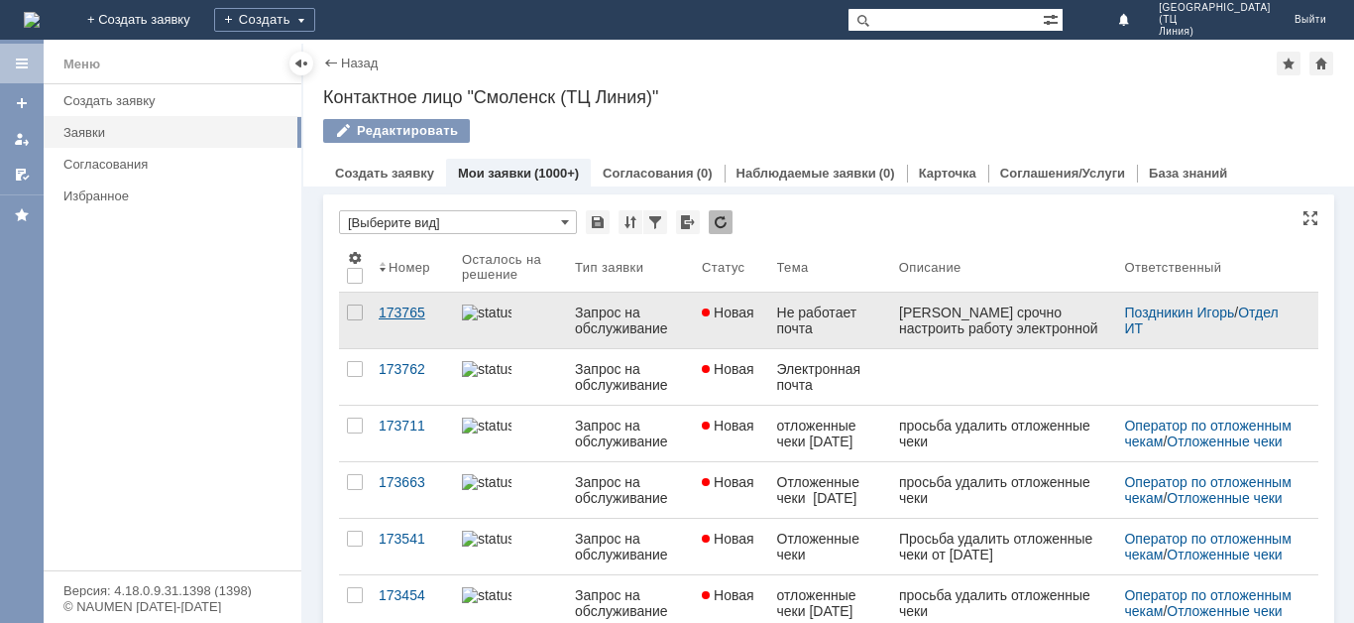
click at [428, 306] on div "173765" at bounding box center [412, 312] width 67 height 16
click at [352, 307] on div at bounding box center [355, 312] width 16 height 16
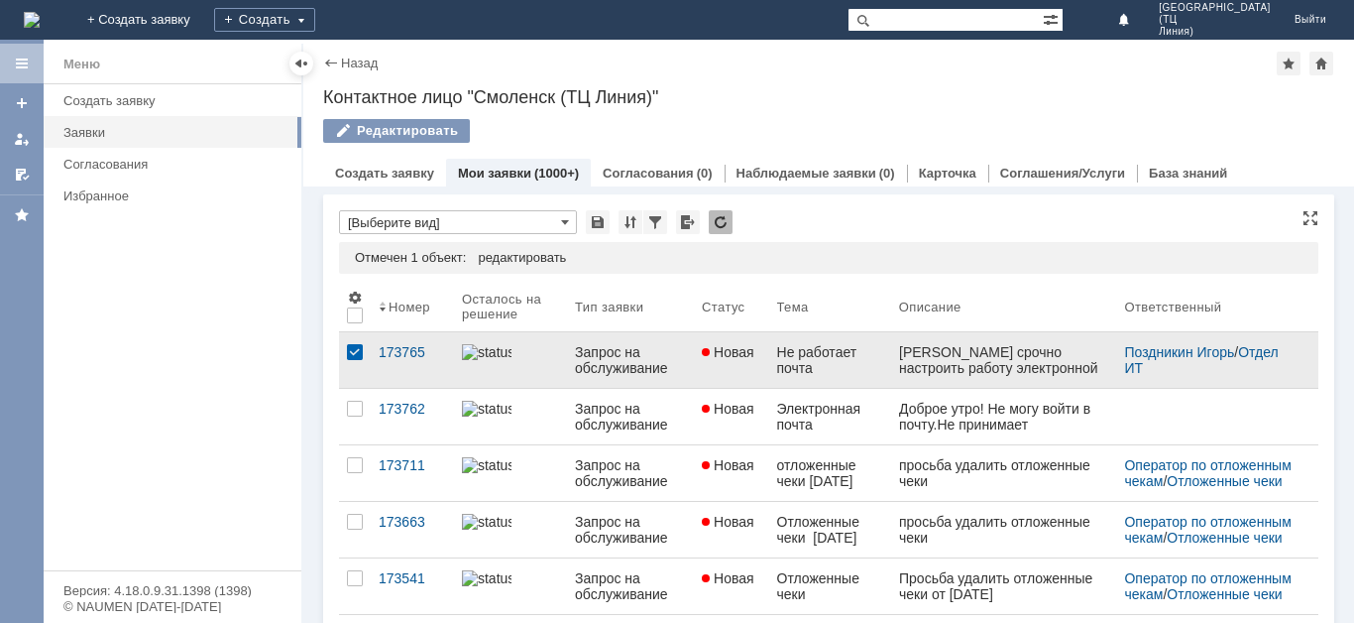
click at [782, 369] on div "Не работает почта" at bounding box center [830, 360] width 106 height 32
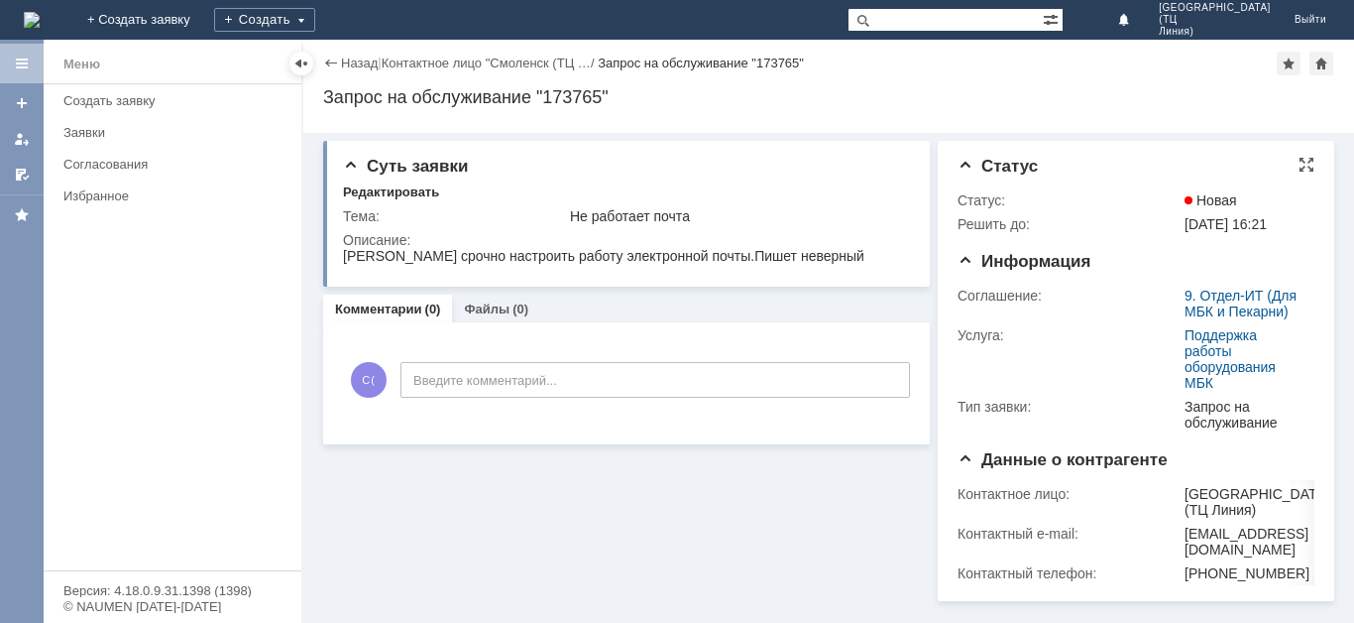
click at [1195, 235] on td "25.09.2025 16:21" at bounding box center [1246, 224] width 130 height 24
click at [1184, 218] on td "25.09.2025 16:21" at bounding box center [1246, 224] width 130 height 24
drag, startPoint x: 1212, startPoint y: 205, endPoint x: 1252, endPoint y: 196, distance: 41.6
click at [1213, 205] on span "Новая" at bounding box center [1211, 200] width 53 height 16
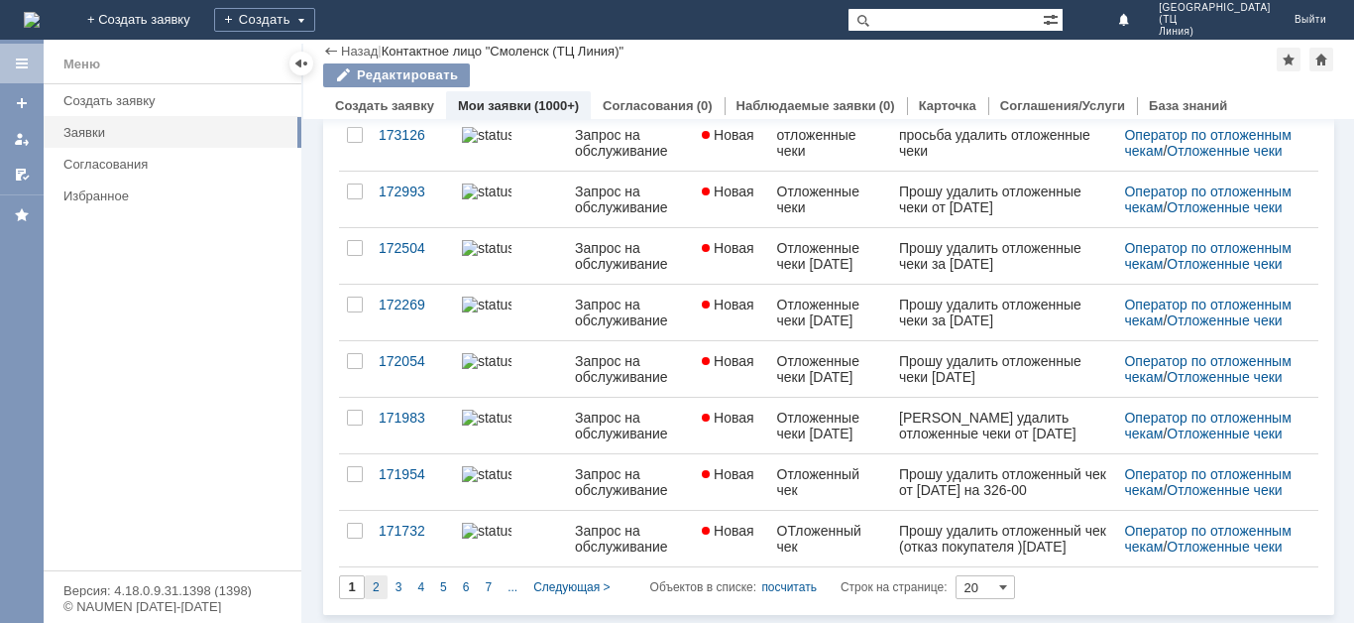
click at [373, 589] on span "2" at bounding box center [376, 587] width 7 height 14
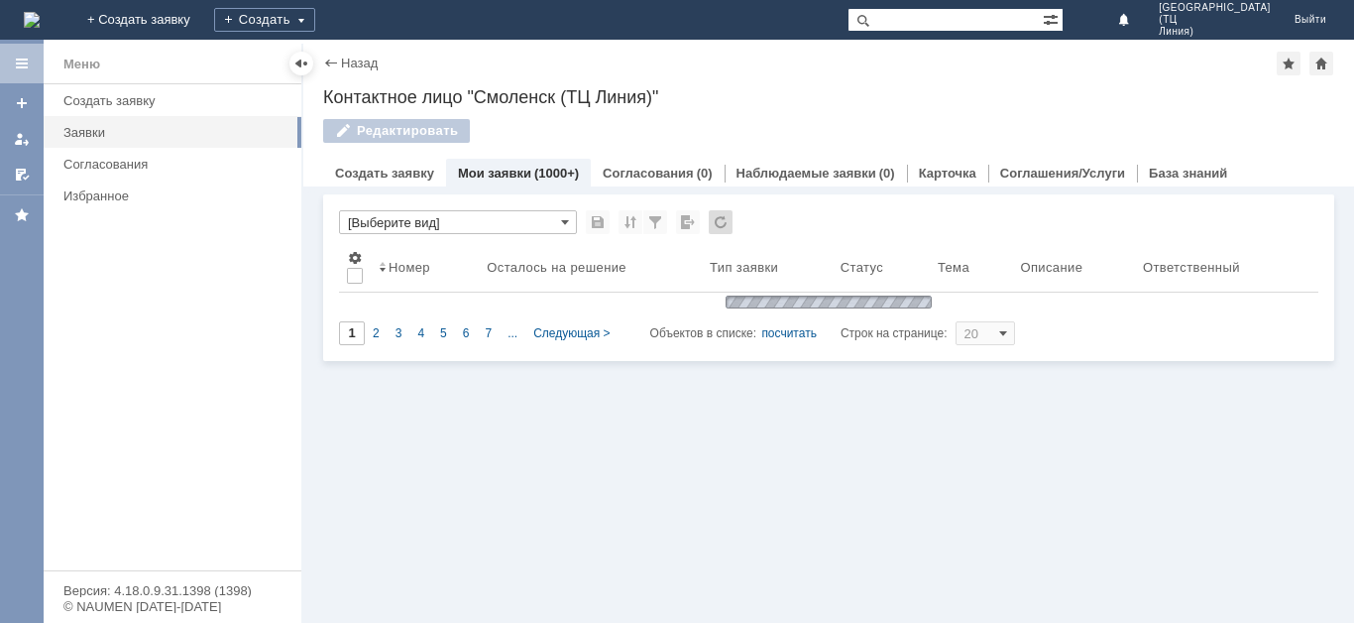
type input "2"
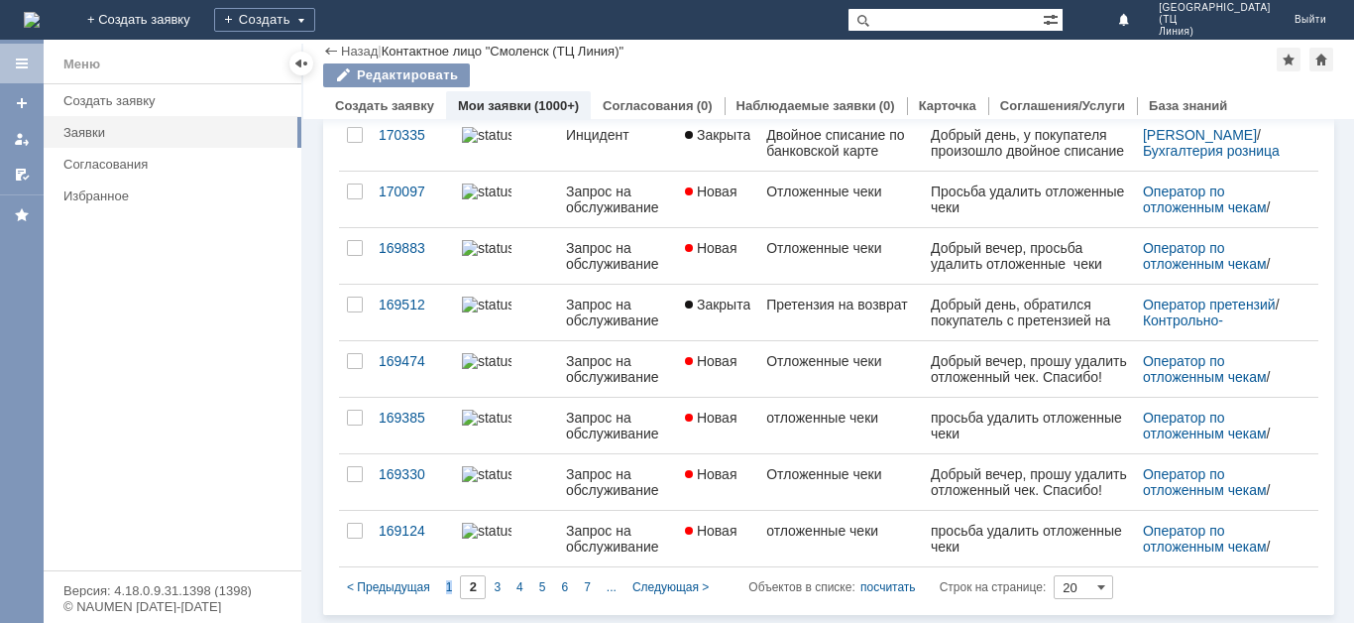
click at [448, 584] on span "1" at bounding box center [449, 587] width 7 height 14
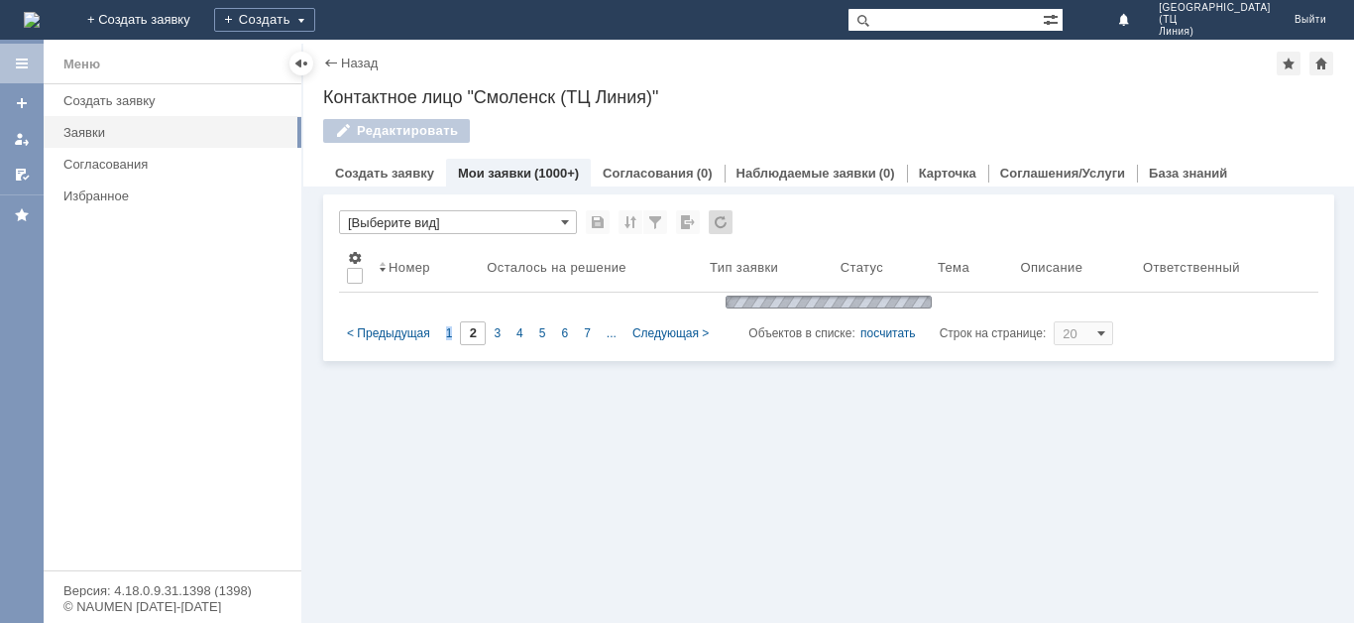
type input "1"
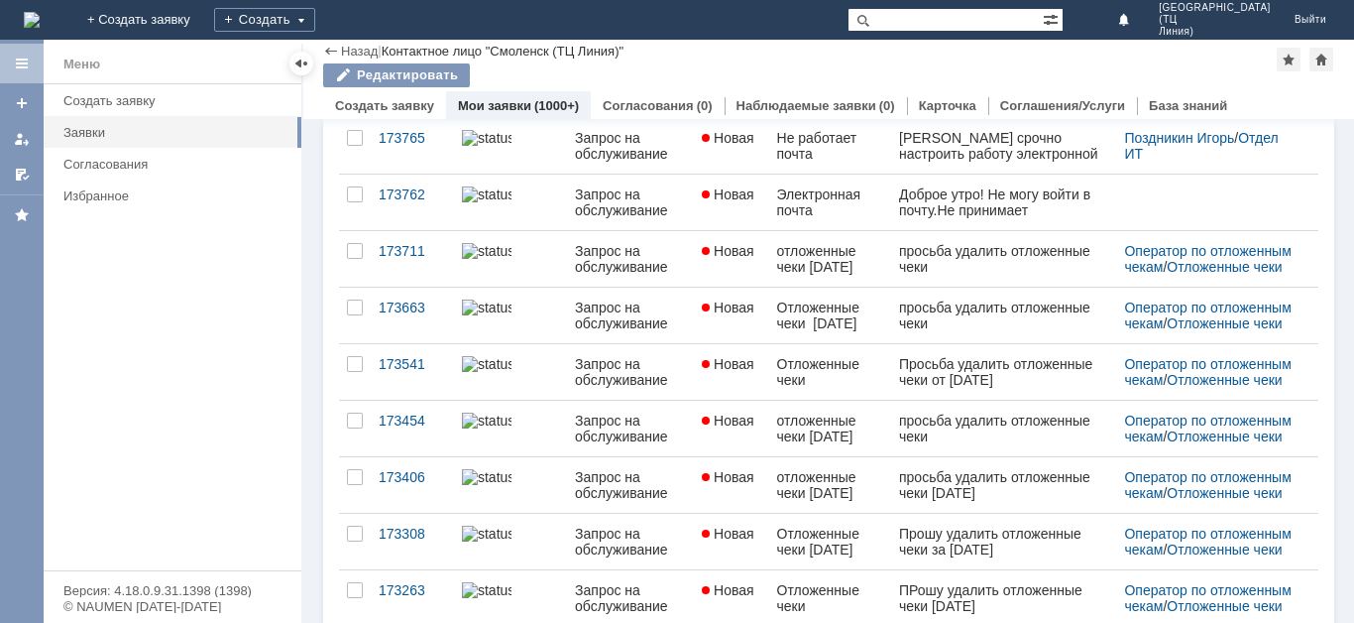
click at [524, 100] on link "Мои заявки" at bounding box center [494, 105] width 73 height 15
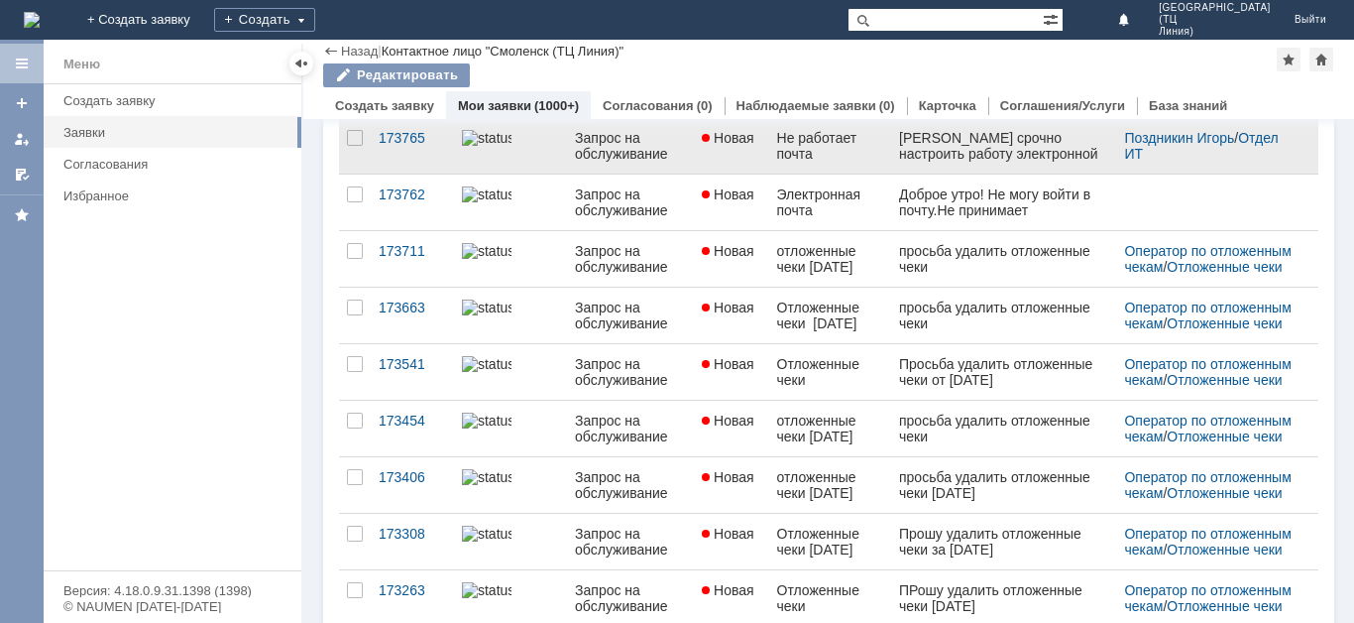
click at [523, 146] on div at bounding box center [510, 138] width 97 height 16
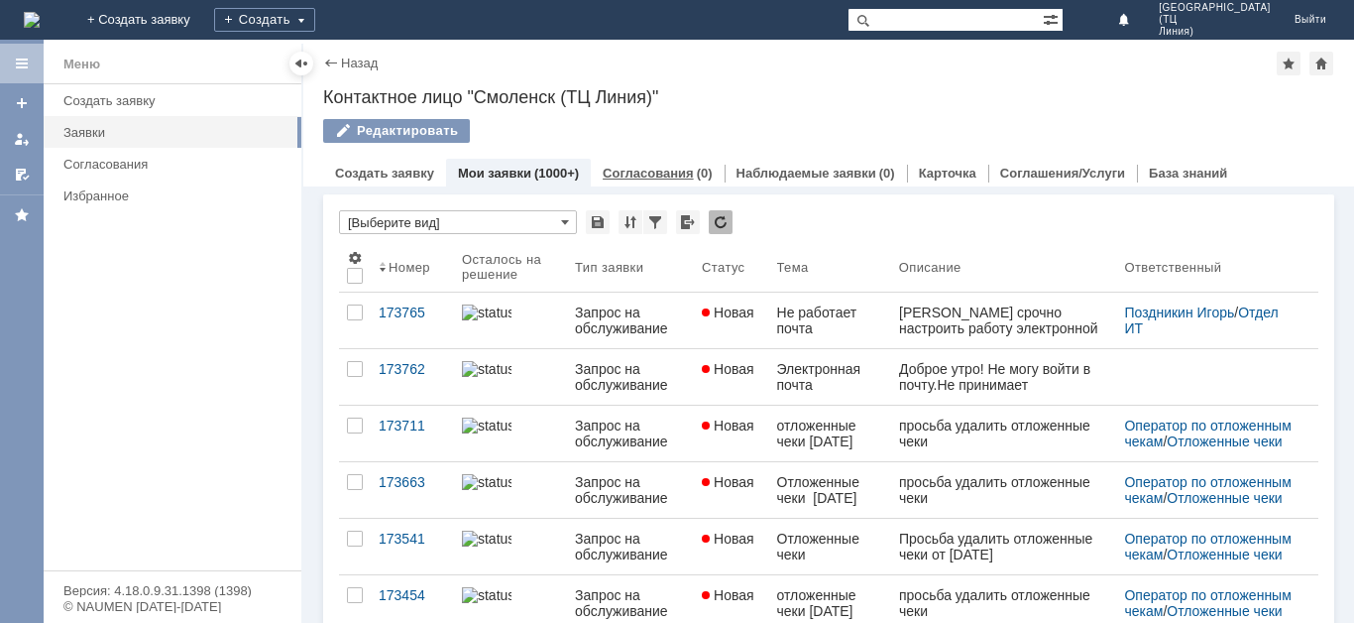
click at [613, 170] on link "Согласования" at bounding box center [648, 173] width 91 height 15
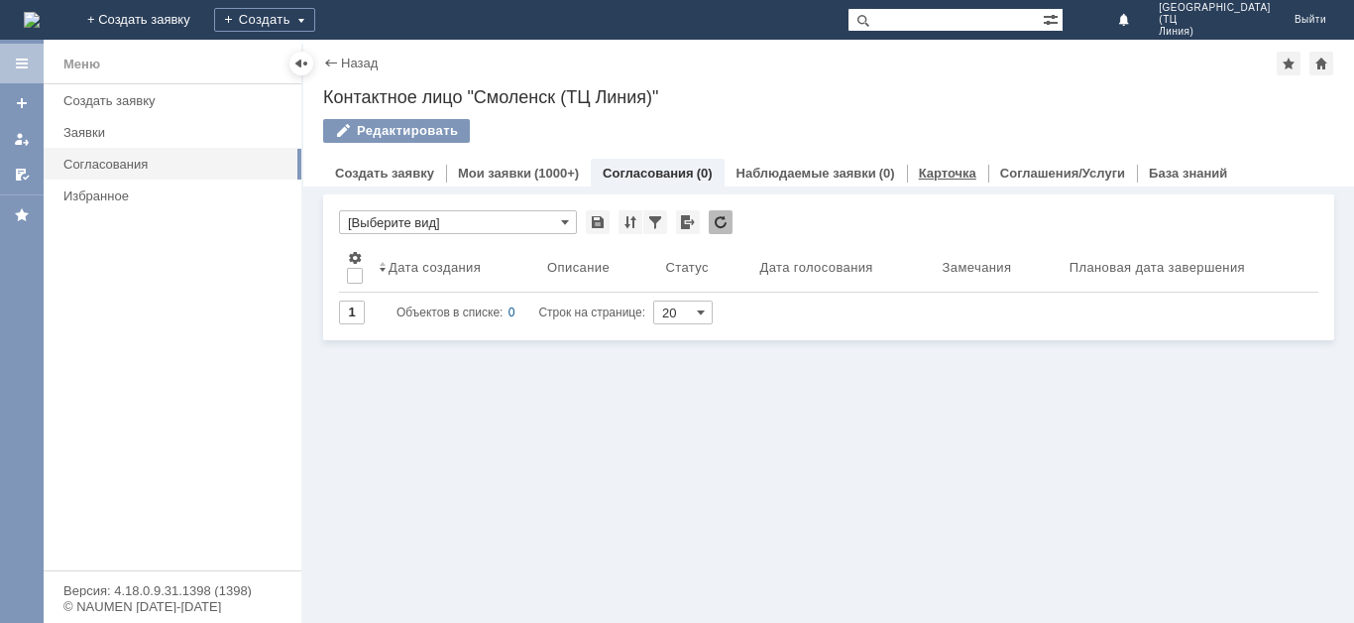
click at [938, 174] on link "Карточка" at bounding box center [948, 173] width 58 height 15
click at [107, 129] on div "Заявки" at bounding box center [176, 132] width 226 height 15
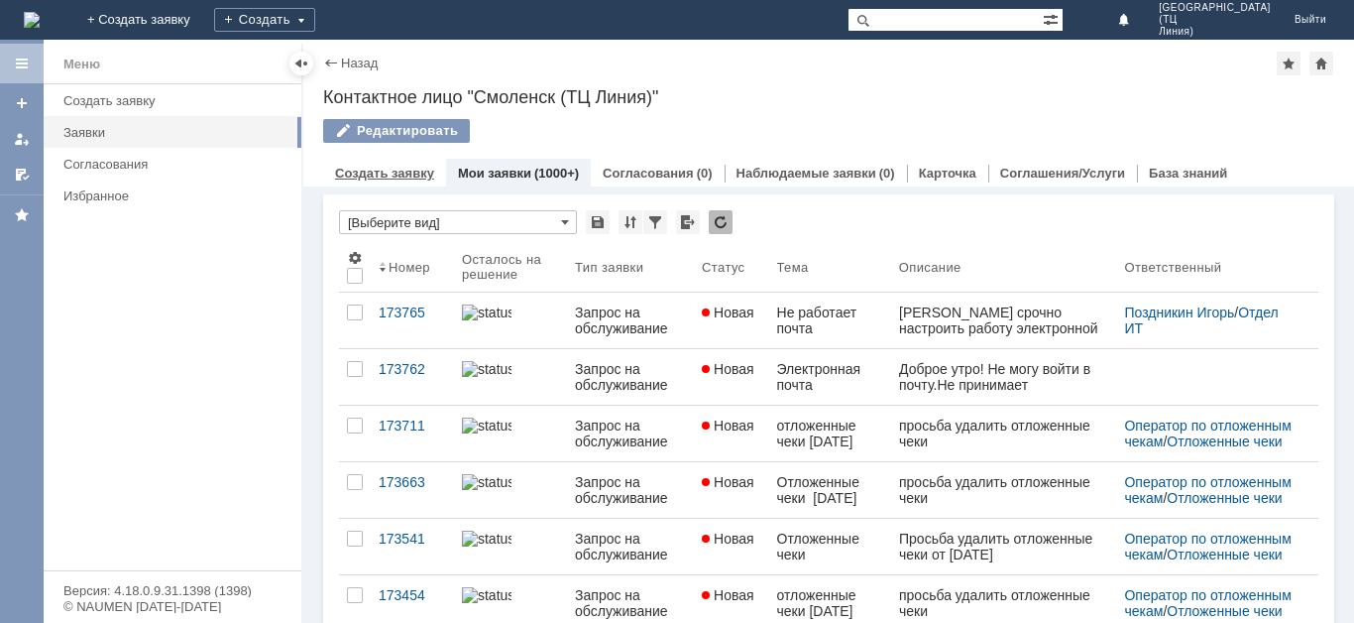
click at [411, 174] on link "Создать заявку" at bounding box center [384, 173] width 99 height 15
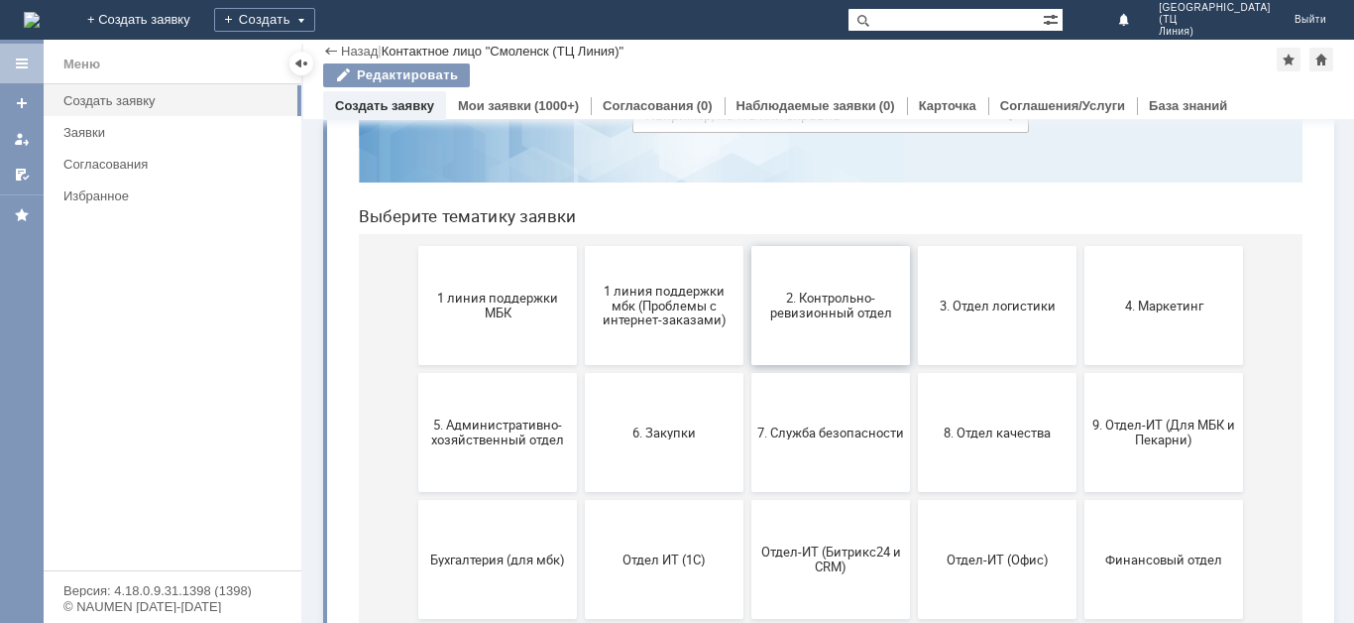
scroll to position [297, 0]
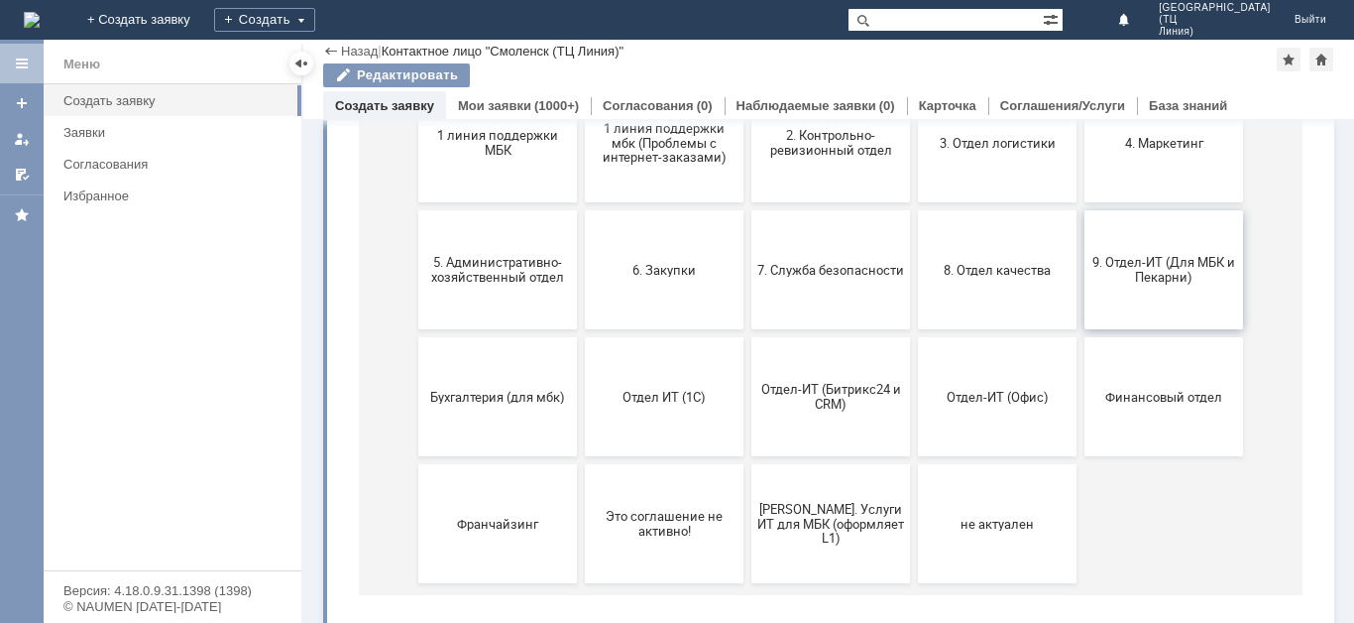
click at [1151, 277] on span "9. Отдел-ИТ (Для МБК и Пекарни)" at bounding box center [1164, 270] width 147 height 30
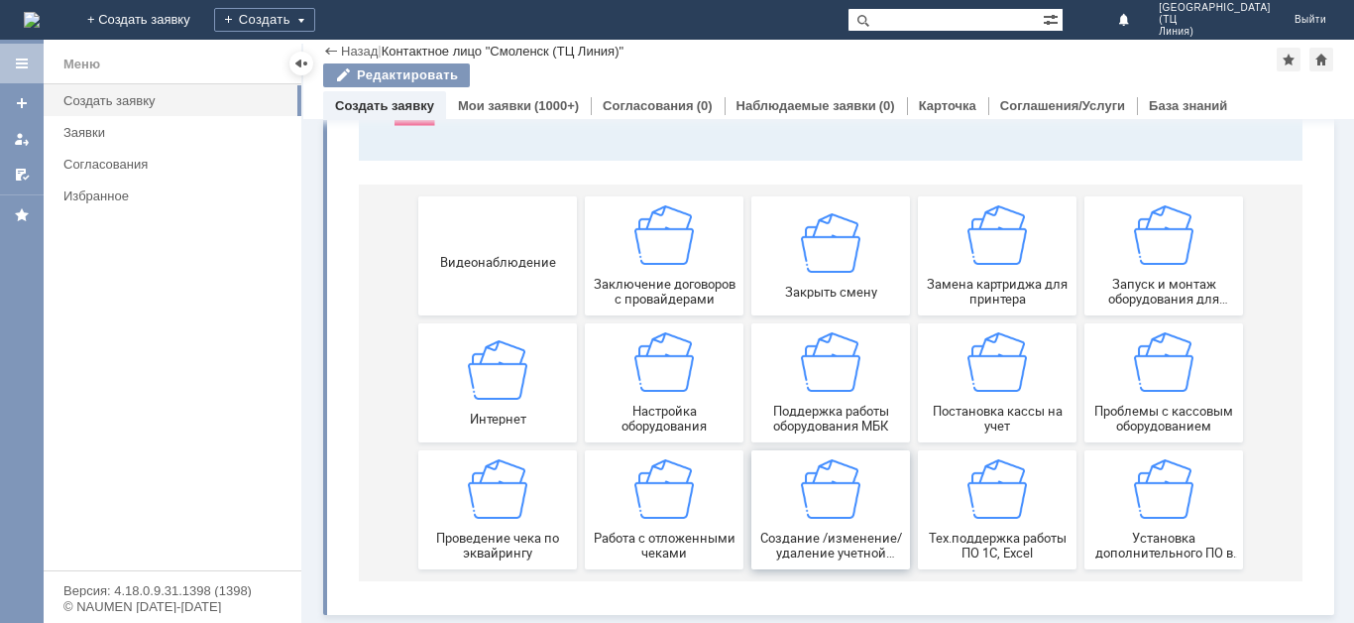
scroll to position [188, 0]
click at [827, 415] on span "Поддержка работы оборудования МБК" at bounding box center [830, 419] width 147 height 30
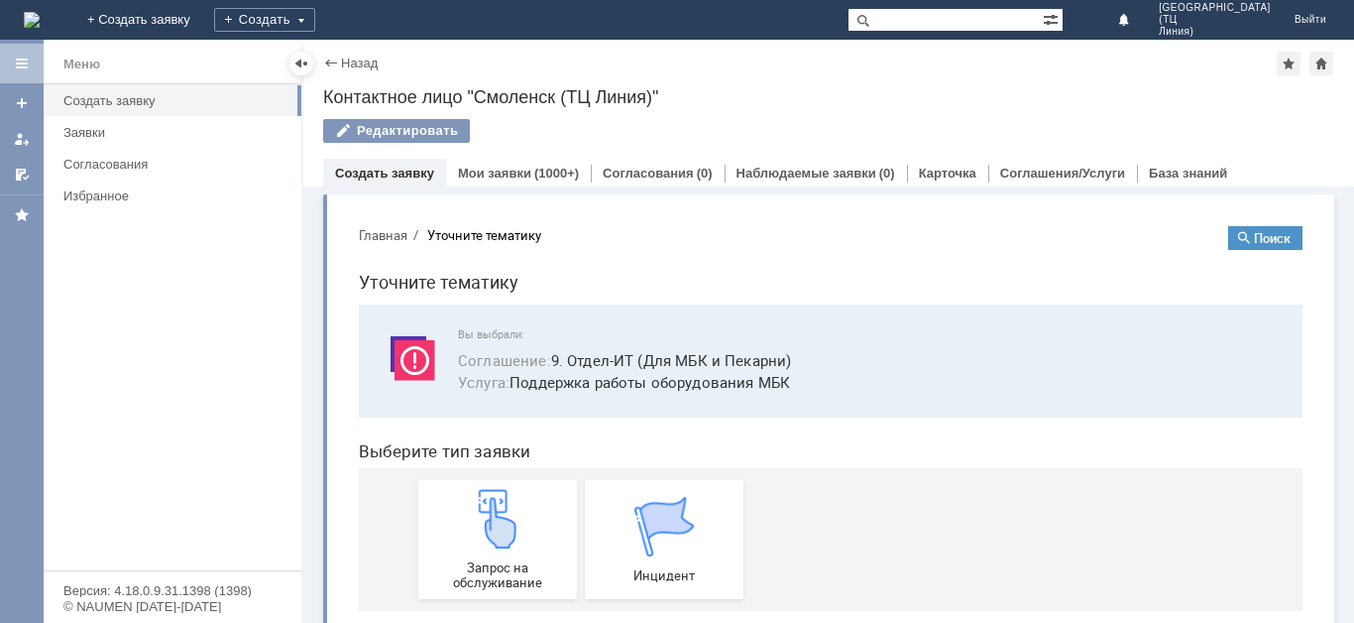
scroll to position [31, 0]
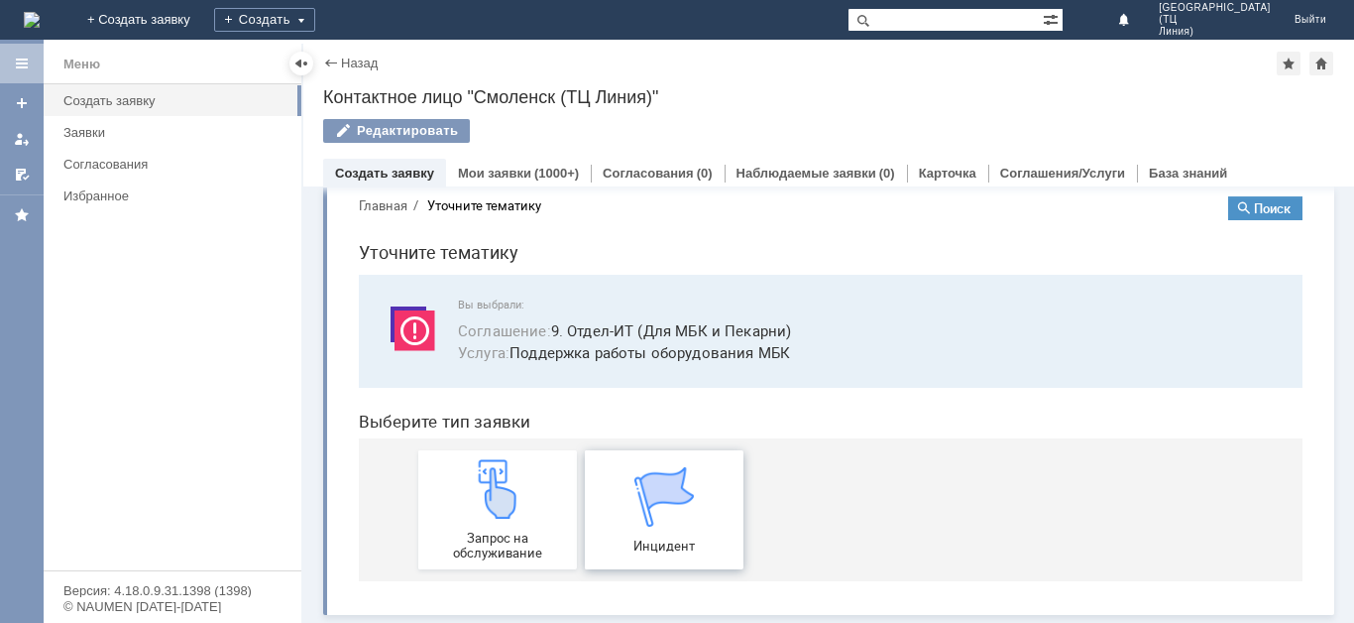
click at [637, 501] on img at bounding box center [664, 496] width 59 height 59
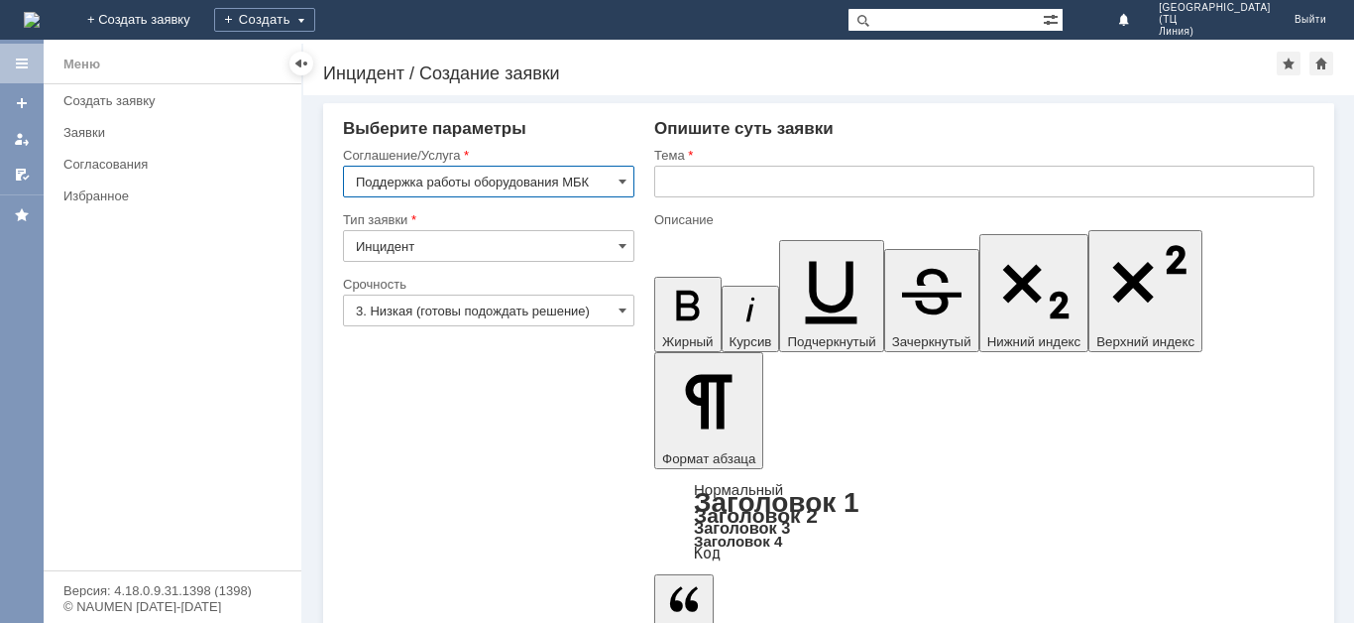
click at [572, 314] on input "3. Низкая (готовы подождать решение)" at bounding box center [488, 310] width 291 height 32
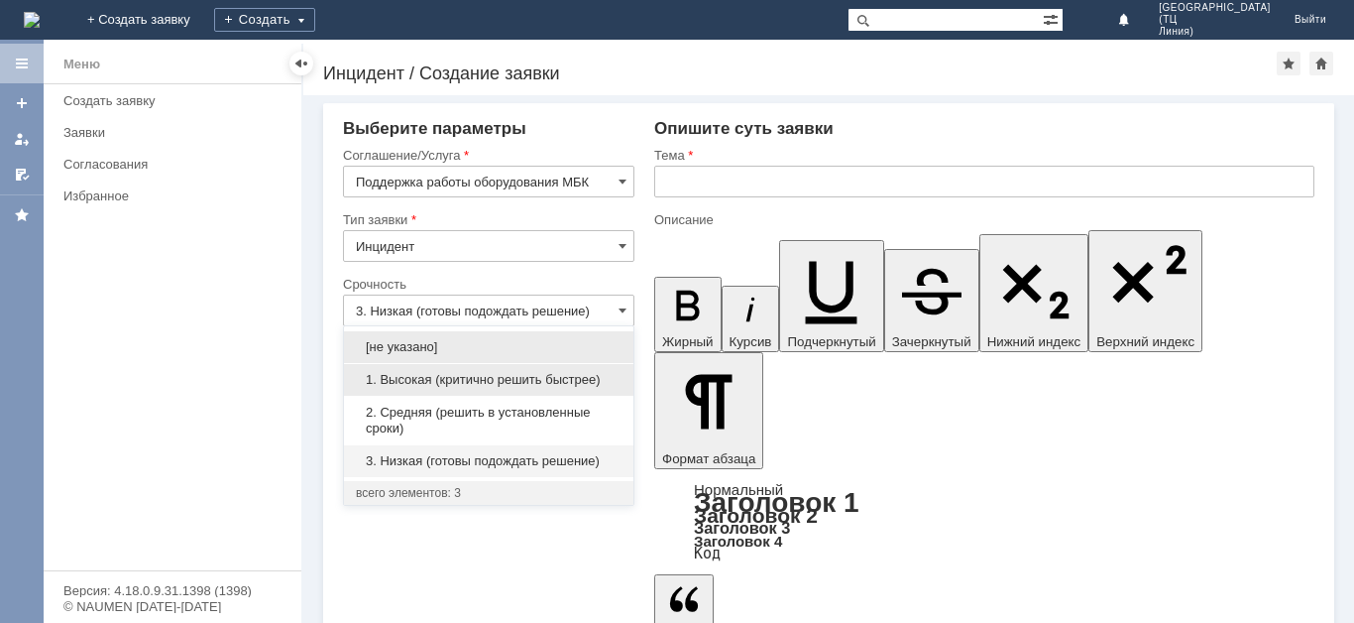
click at [526, 381] on span "1. Высокая (критично решить быстрее)" at bounding box center [489, 380] width 266 height 16
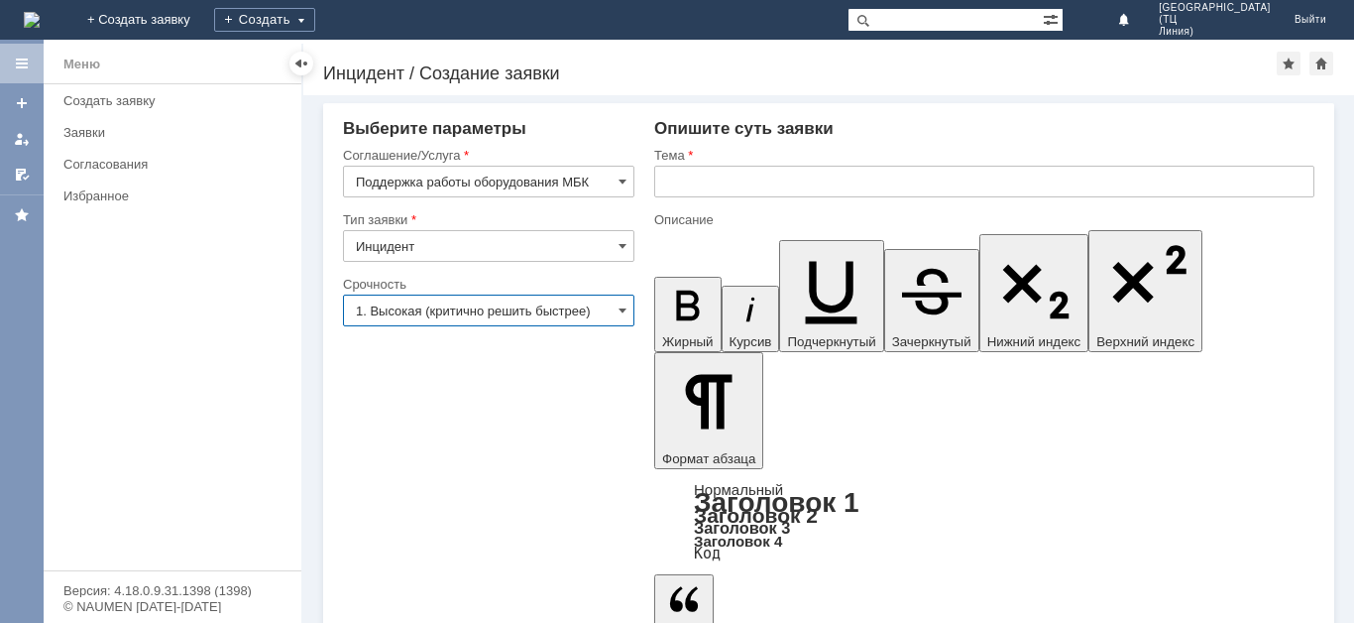
type input "1. Высокая (критично решить быстрее)"
click at [810, 188] on input "text" at bounding box center [984, 182] width 660 height 32
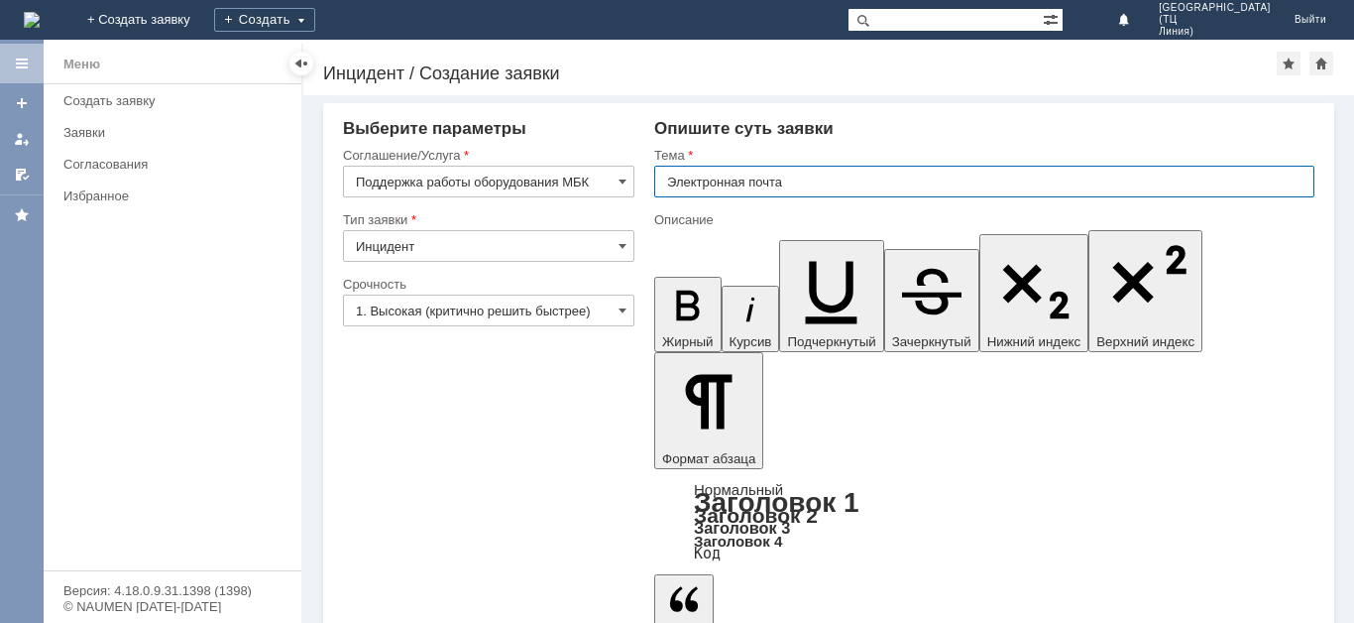
type input "Электронная почта"
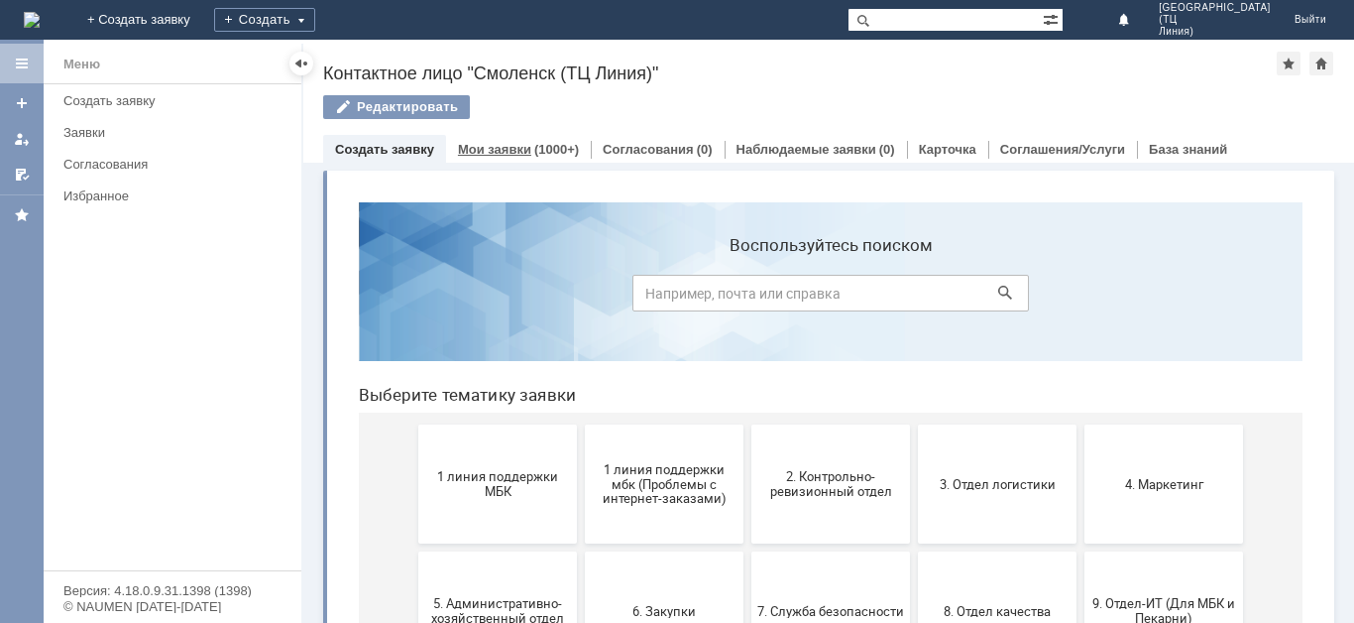
click at [472, 147] on link "Мои заявки" at bounding box center [494, 149] width 73 height 15
